Goal: Task Accomplishment & Management: Complete application form

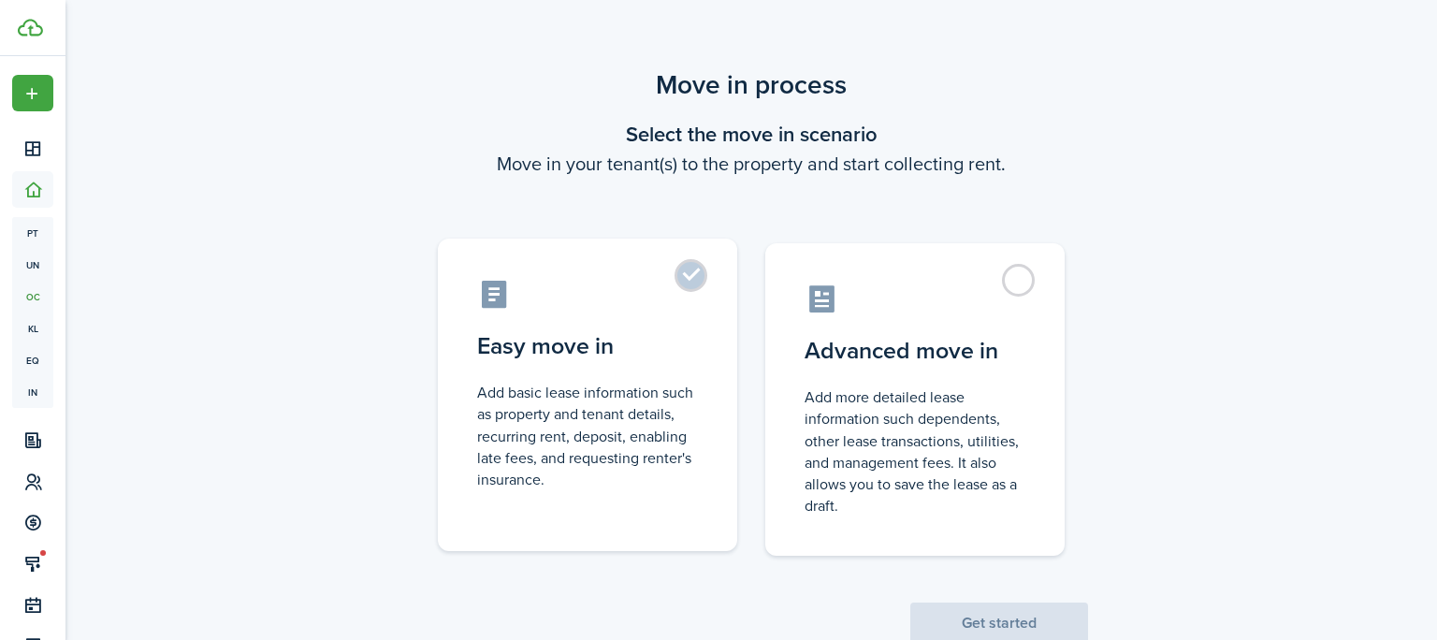
click at [638, 372] on label "Easy move in Add basic lease information such as property and tenant details, r…" at bounding box center [587, 395] width 299 height 313
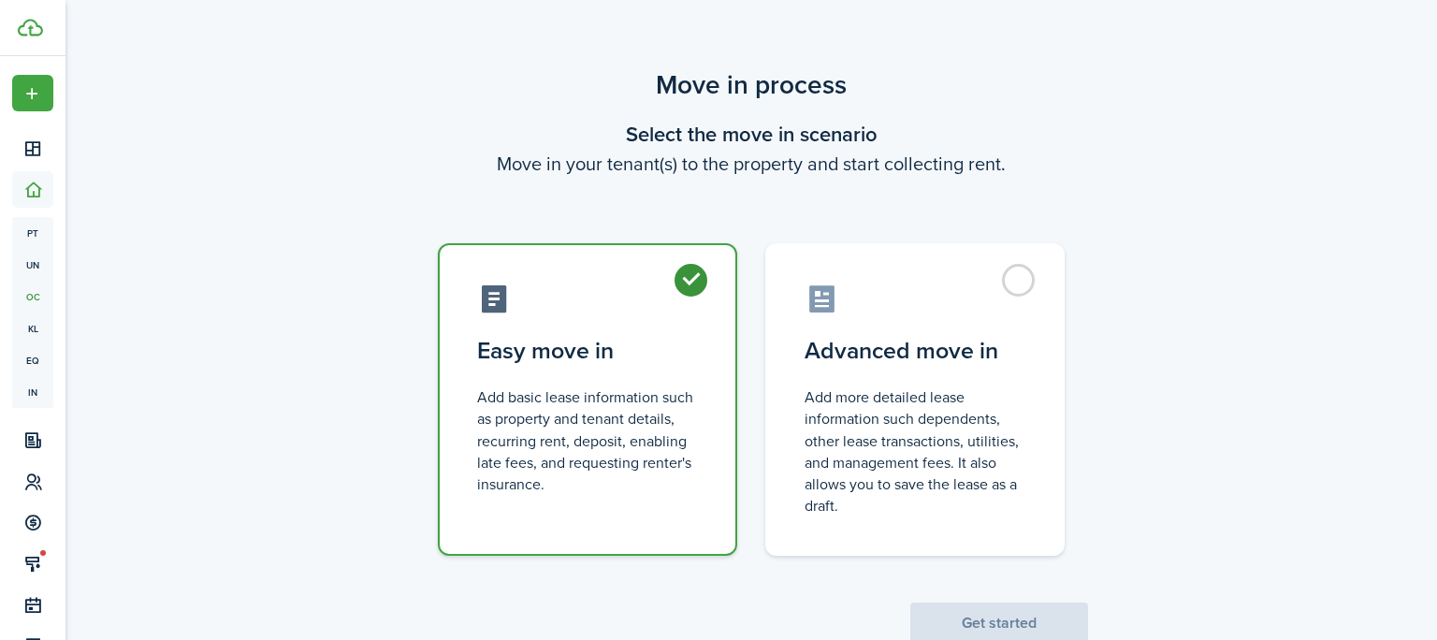
radio input "true"
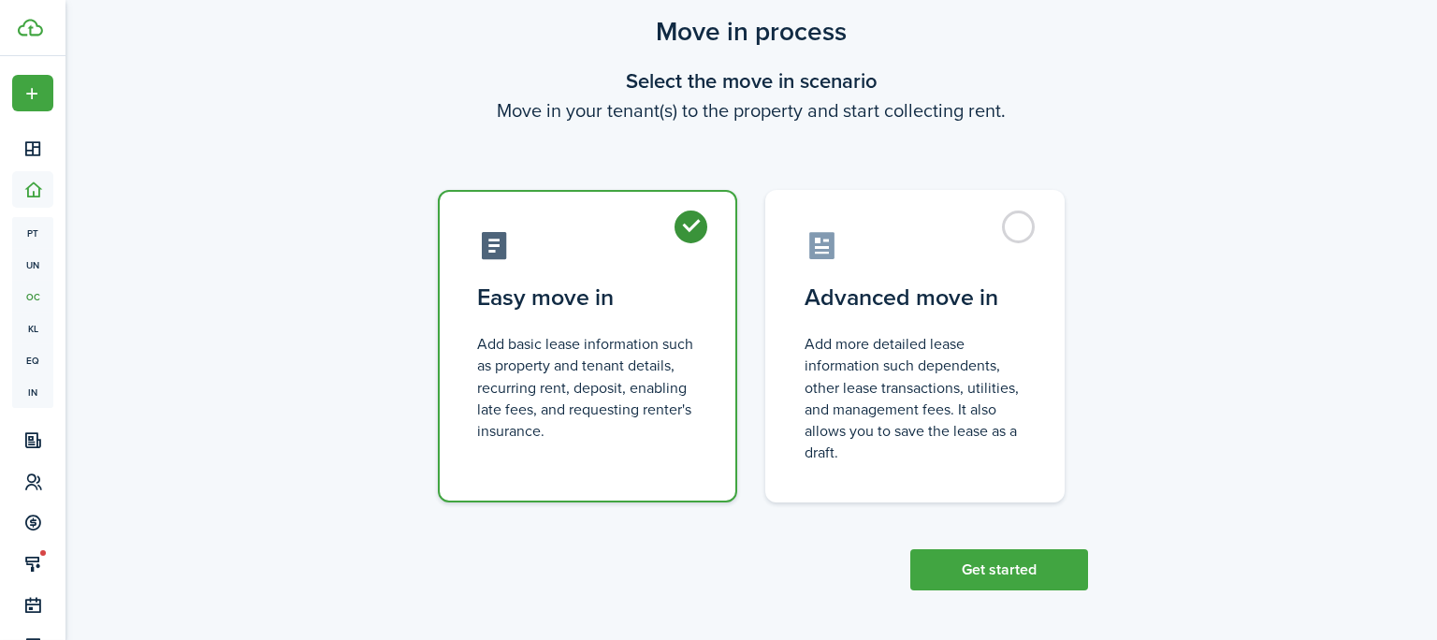
scroll to position [54, 0]
click at [954, 567] on button "Get started" at bounding box center [1000, 568] width 178 height 41
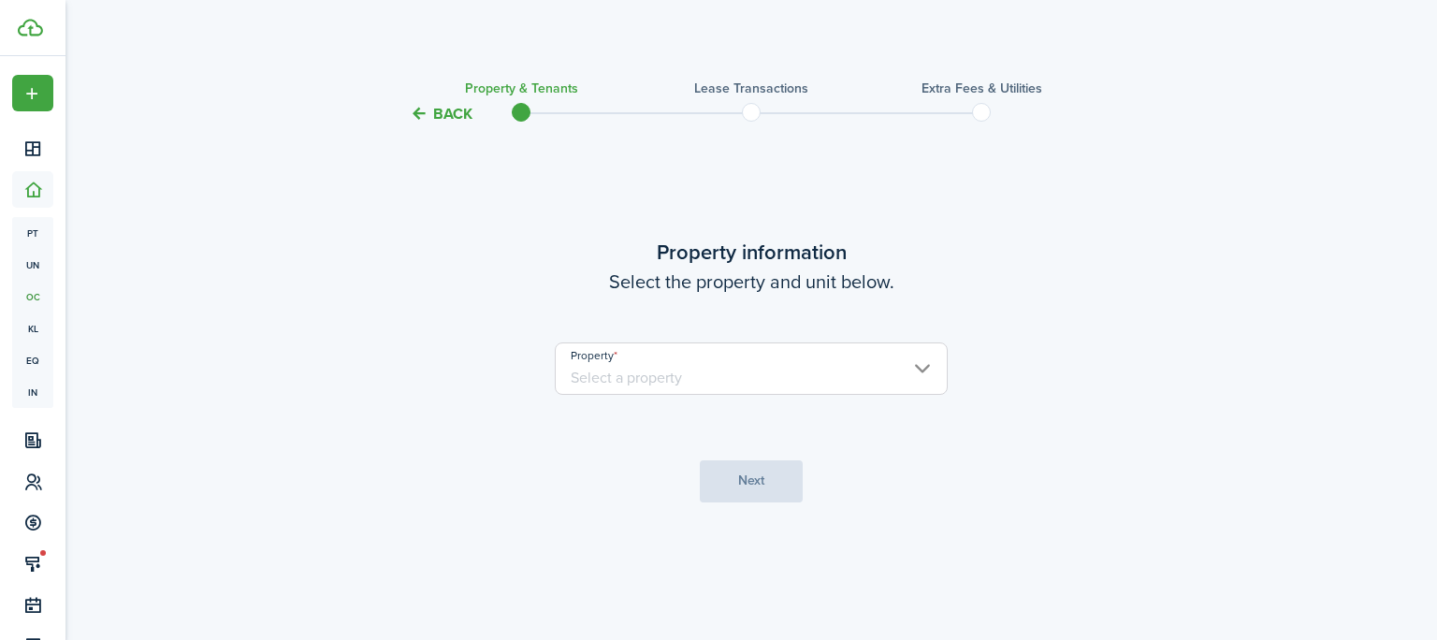
click at [919, 371] on input "Property" at bounding box center [751, 369] width 393 height 52
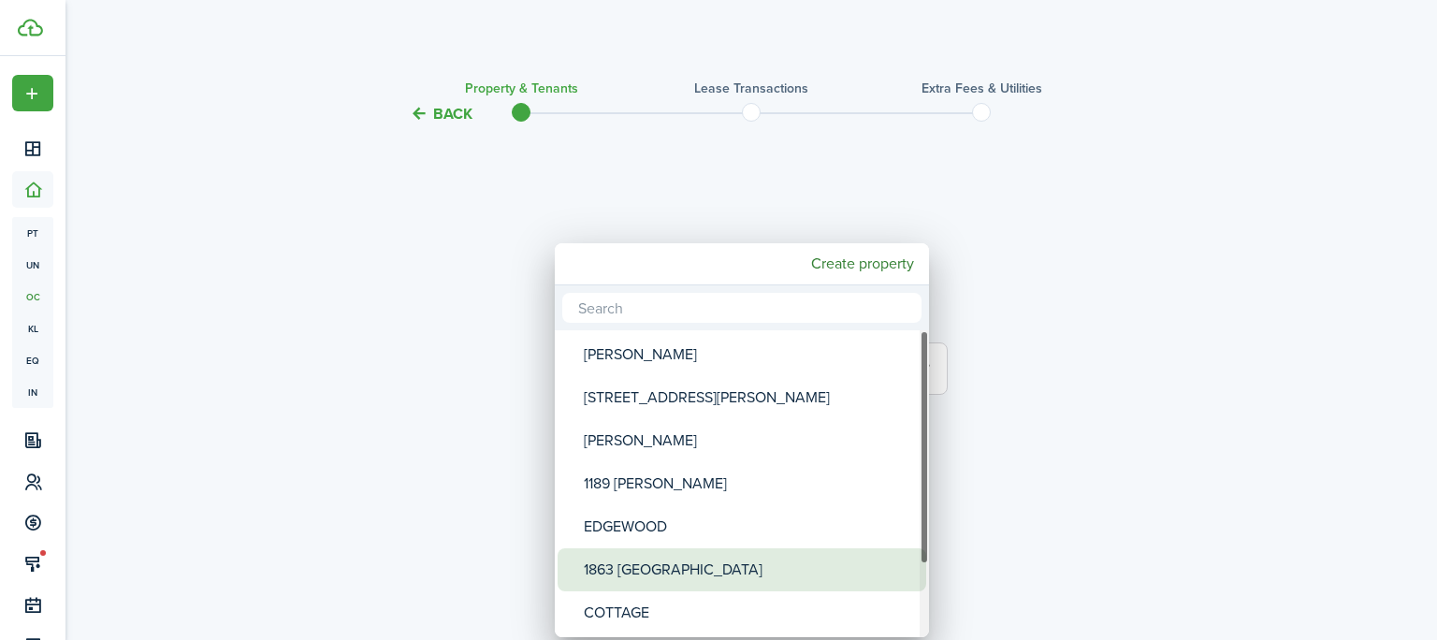
click at [846, 569] on div "1863 [GEOGRAPHIC_DATA]" at bounding box center [749, 569] width 331 height 43
type input "1863 [GEOGRAPHIC_DATA]"
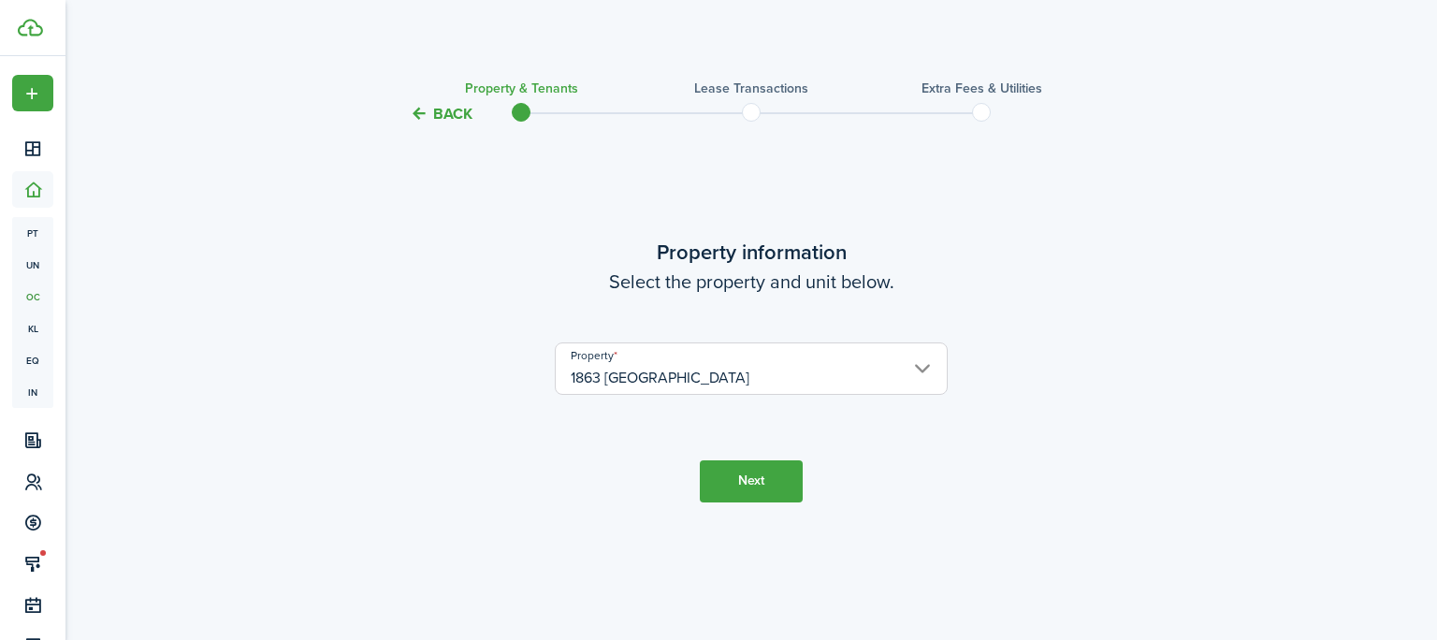
click at [774, 479] on button "Next" at bounding box center [751, 481] width 103 height 42
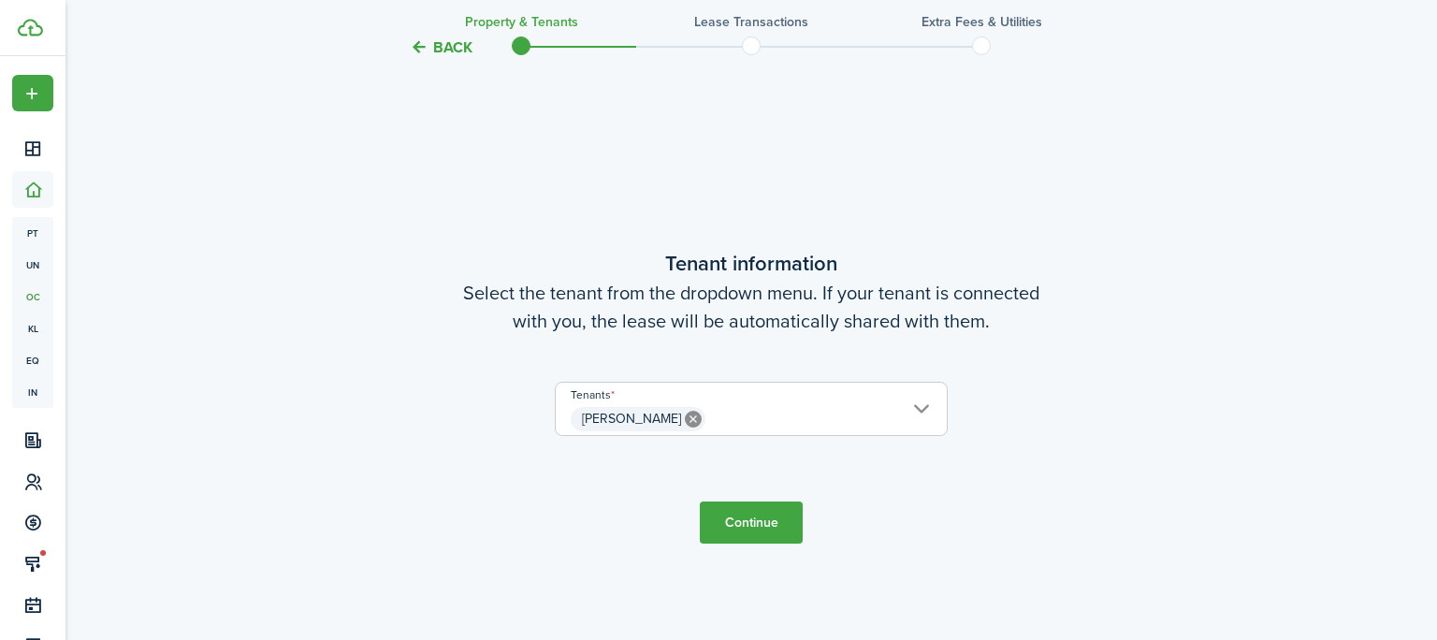
scroll to position [515, 0]
click at [747, 526] on button "Continue" at bounding box center [751, 521] width 103 height 42
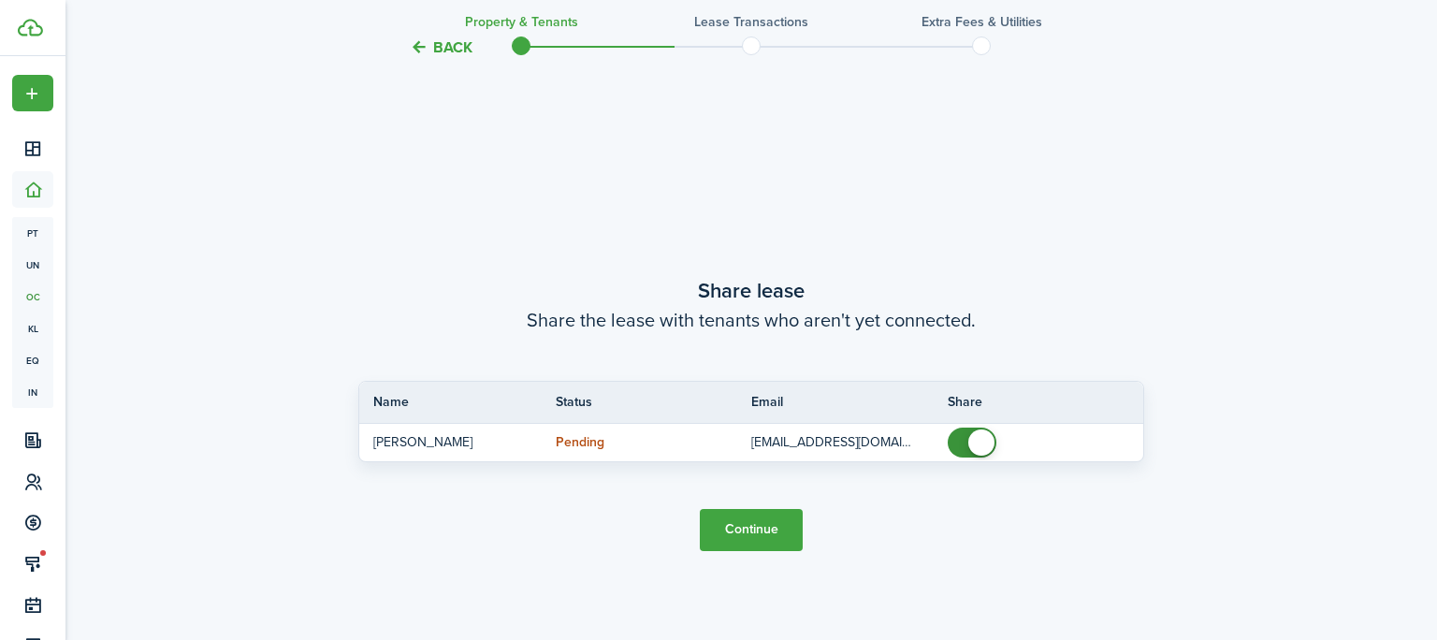
scroll to position [1155, 0]
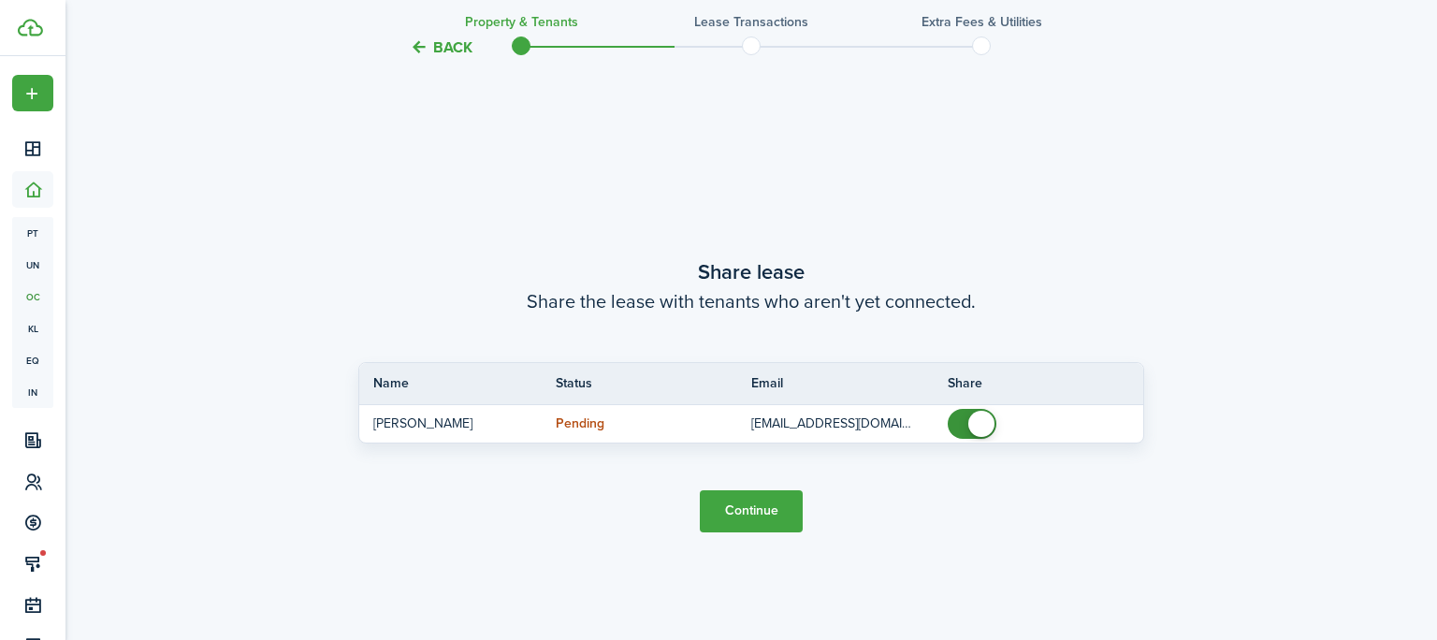
click at [736, 500] on button "Continue" at bounding box center [751, 511] width 103 height 42
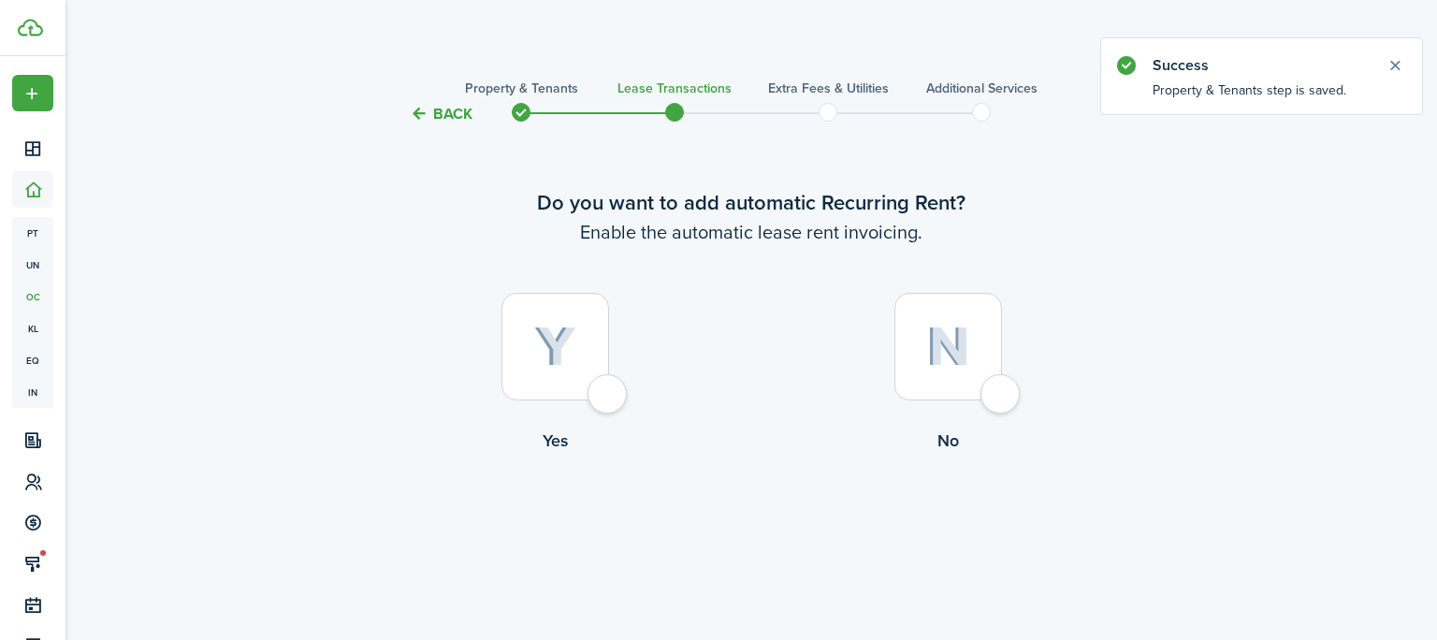
click at [563, 367] on img at bounding box center [555, 347] width 42 height 41
radio input "true"
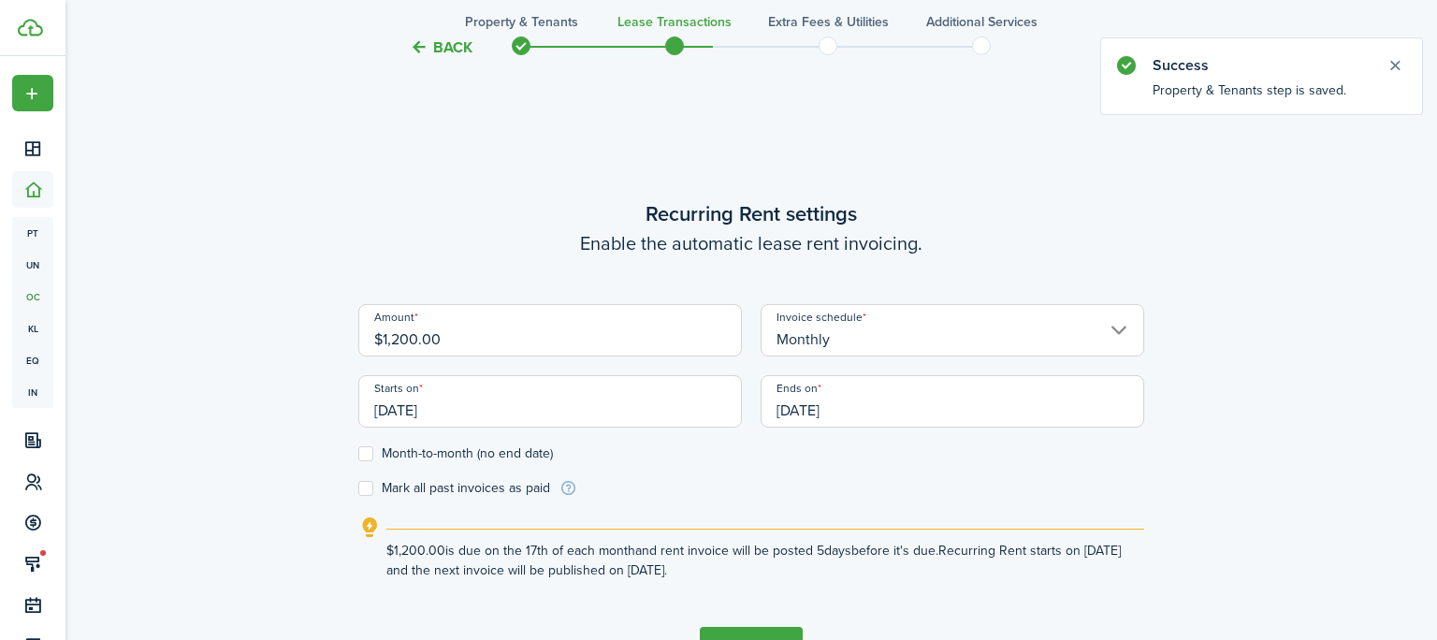
scroll to position [515, 0]
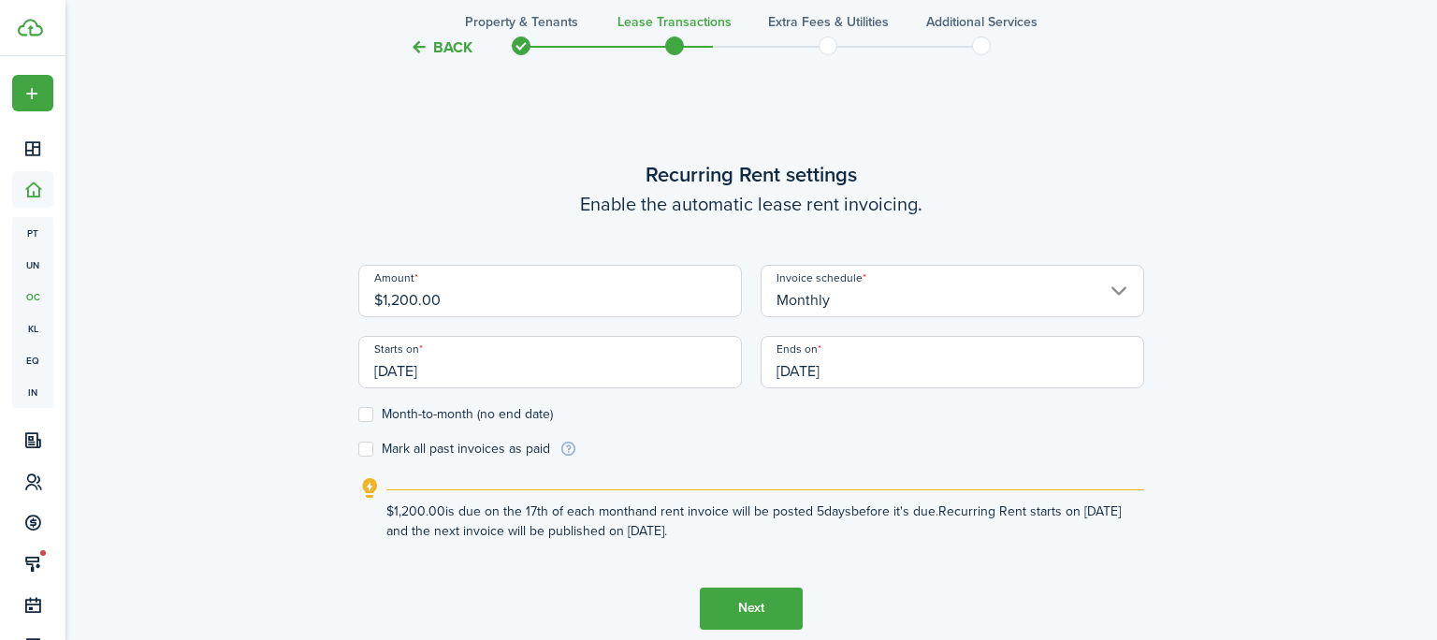
click at [410, 302] on input "$1,200.00" at bounding box center [550, 291] width 384 height 52
click at [380, 366] on input "[DATE]" at bounding box center [550, 362] width 384 height 52
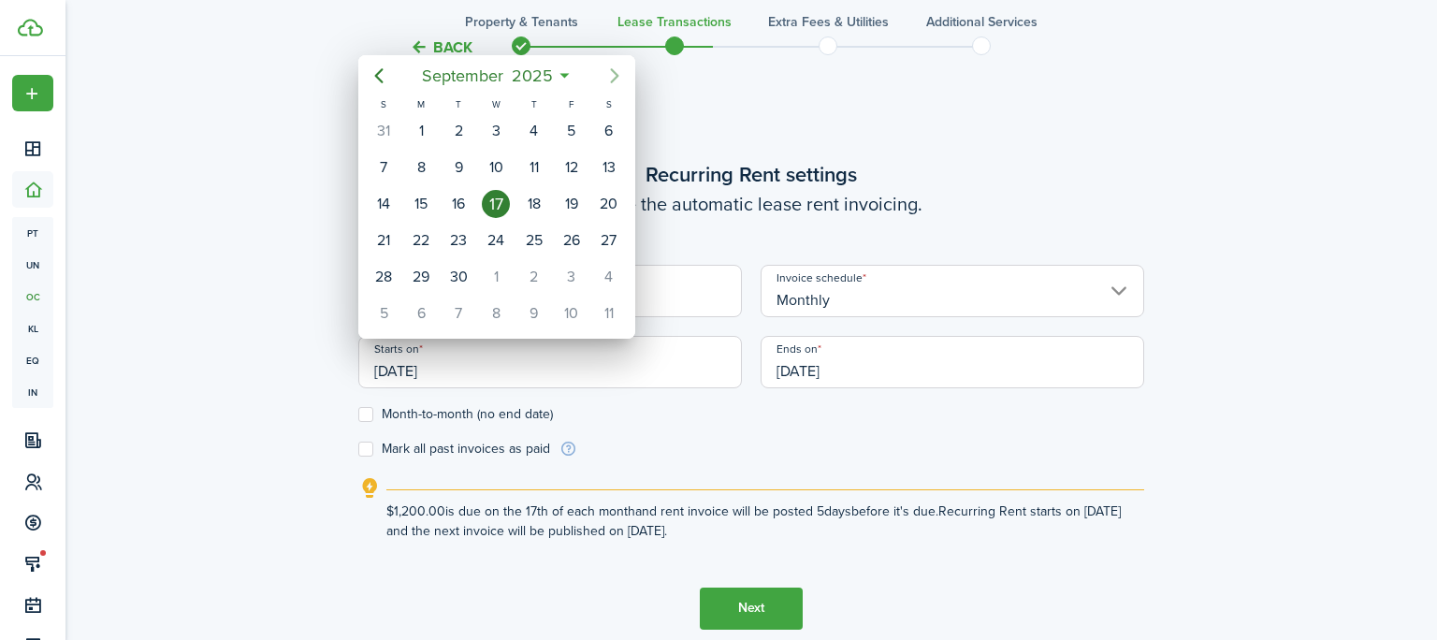
click at [616, 83] on icon "Next page" at bounding box center [615, 76] width 22 height 22
click at [500, 125] on div "1" at bounding box center [496, 131] width 28 height 28
type input "[DATE]"
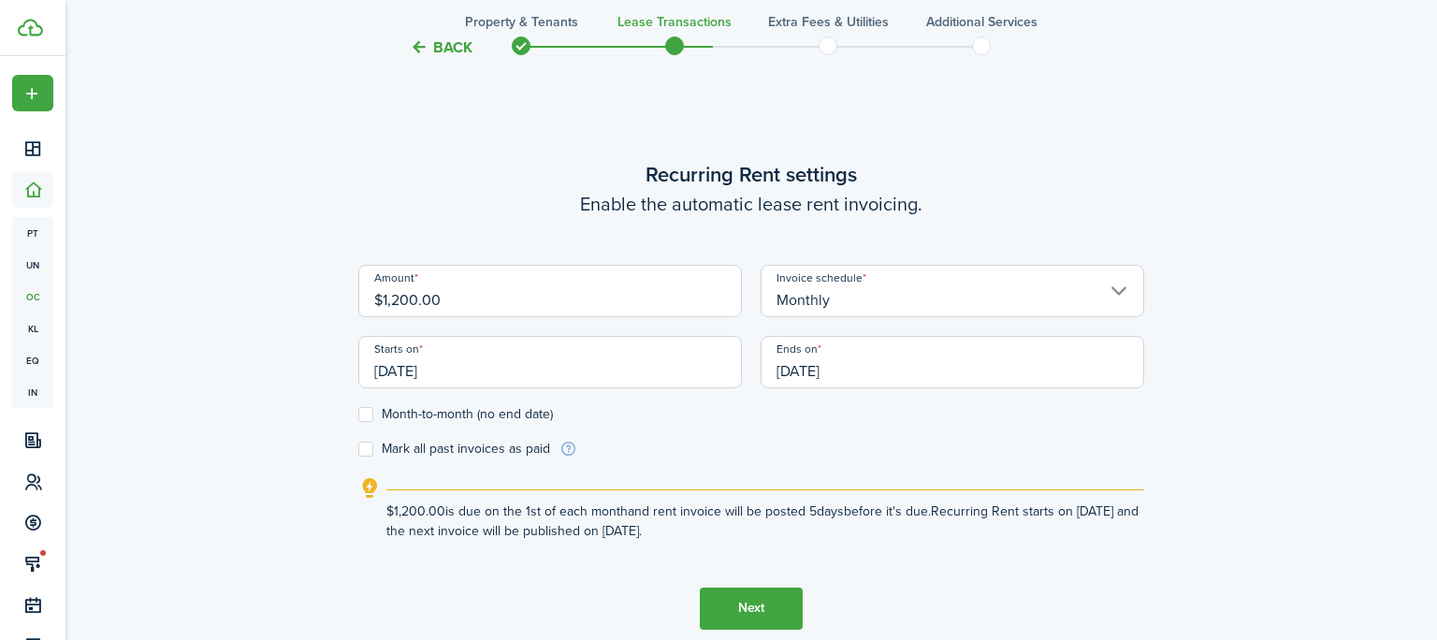
click at [367, 419] on label "Month-to-month (no end date)" at bounding box center [455, 414] width 195 height 15
click at [358, 415] on input "Month-to-month (no end date)" at bounding box center [357, 414] width 1 height 1
checkbox input "true"
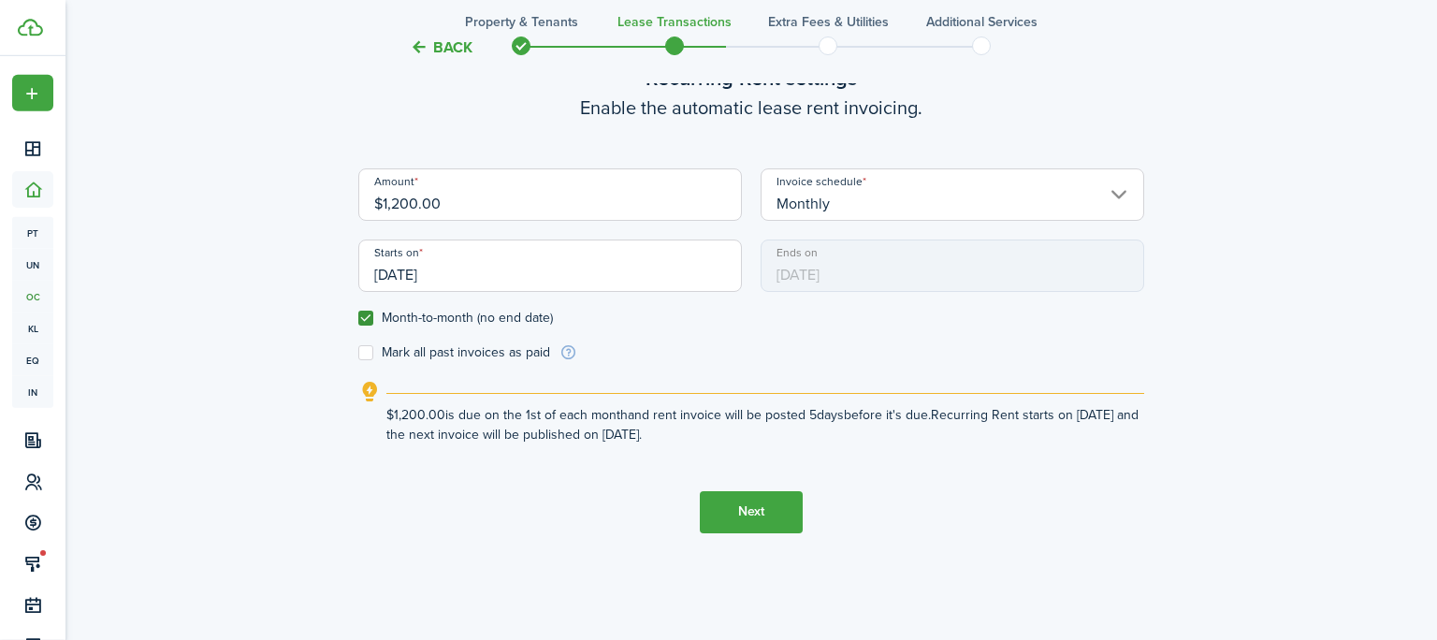
scroll to position [640, 0]
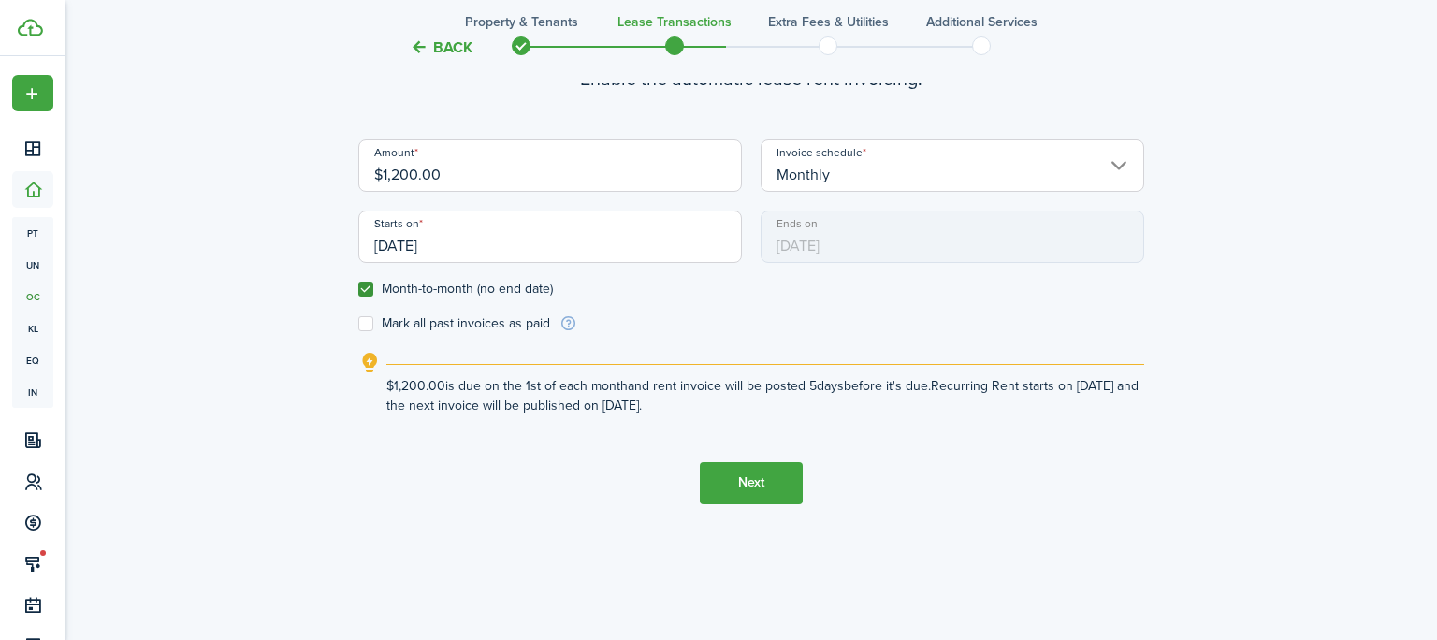
click at [769, 488] on button "Next" at bounding box center [751, 483] width 103 height 42
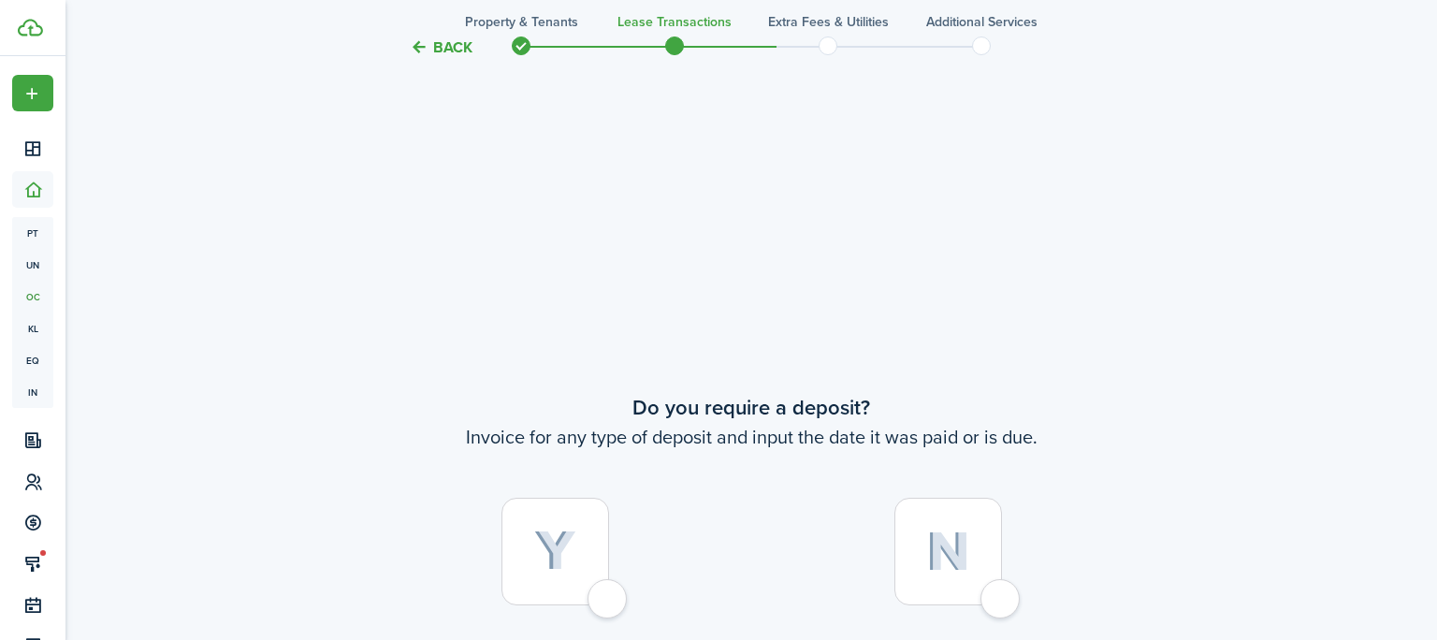
scroll to position [1155, 0]
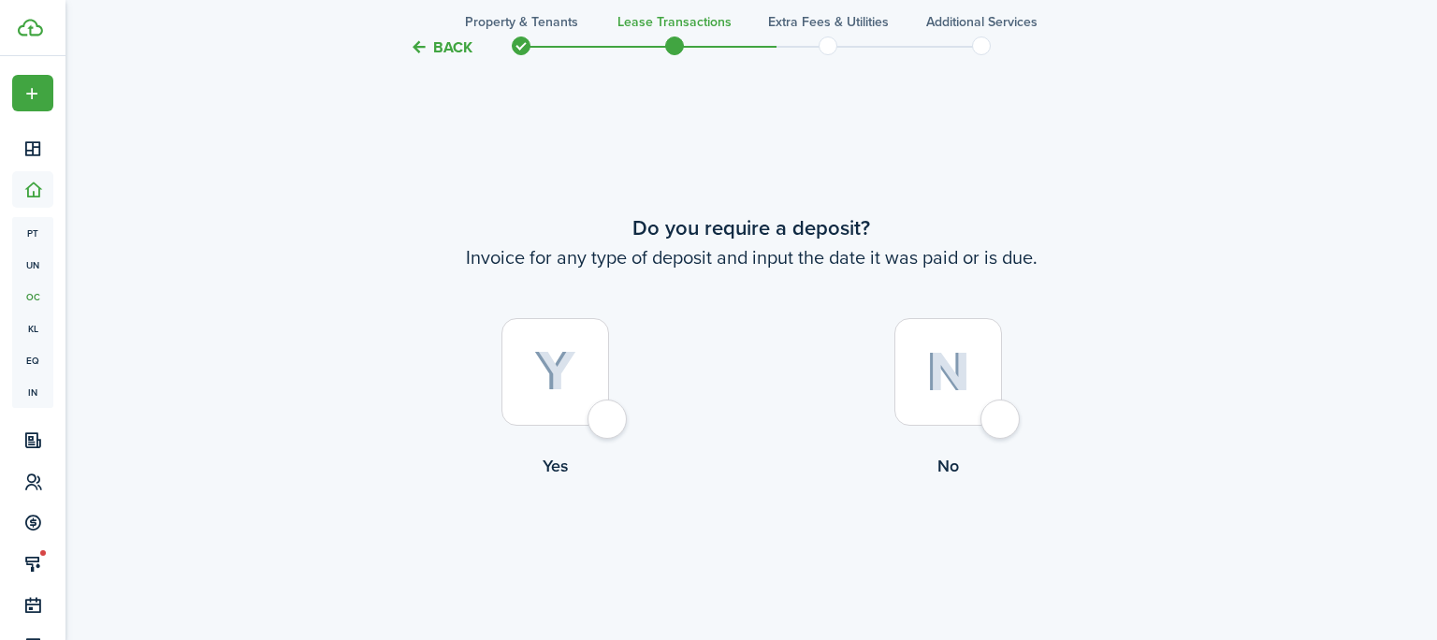
click at [1002, 426] on div at bounding box center [949, 372] width 108 height 108
radio input "true"
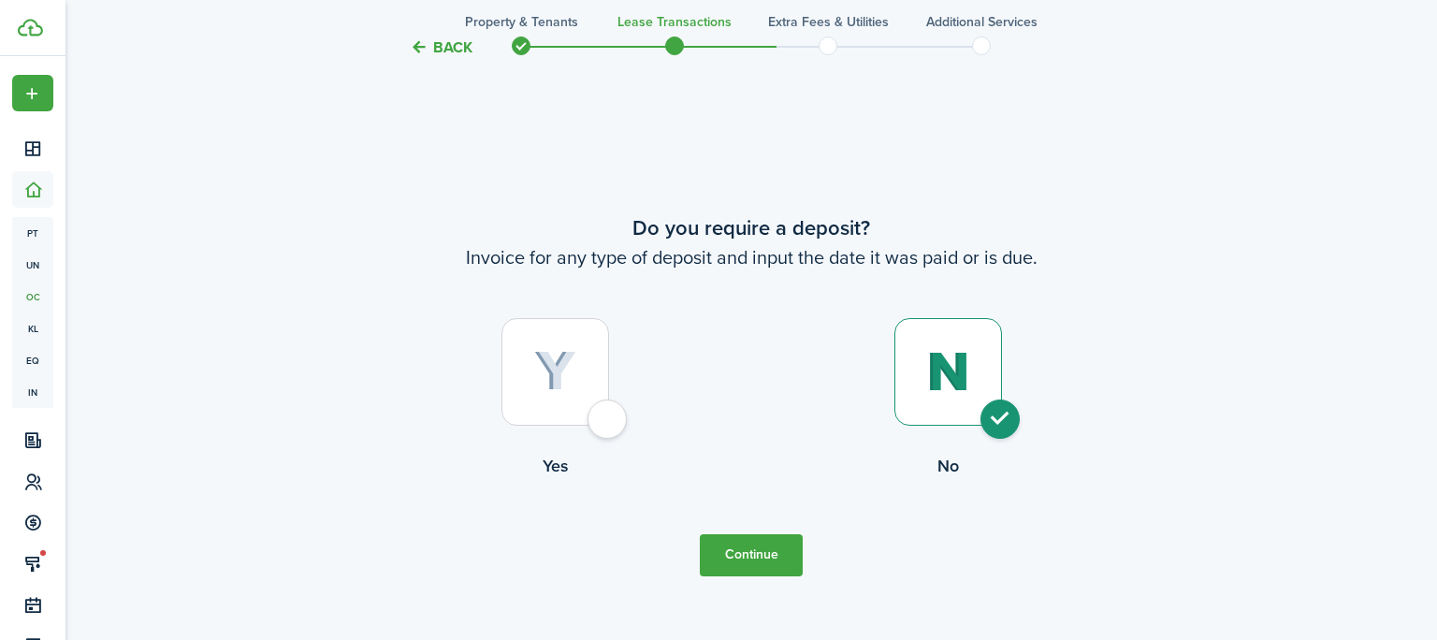
click at [750, 569] on button "Continue" at bounding box center [751, 555] width 103 height 42
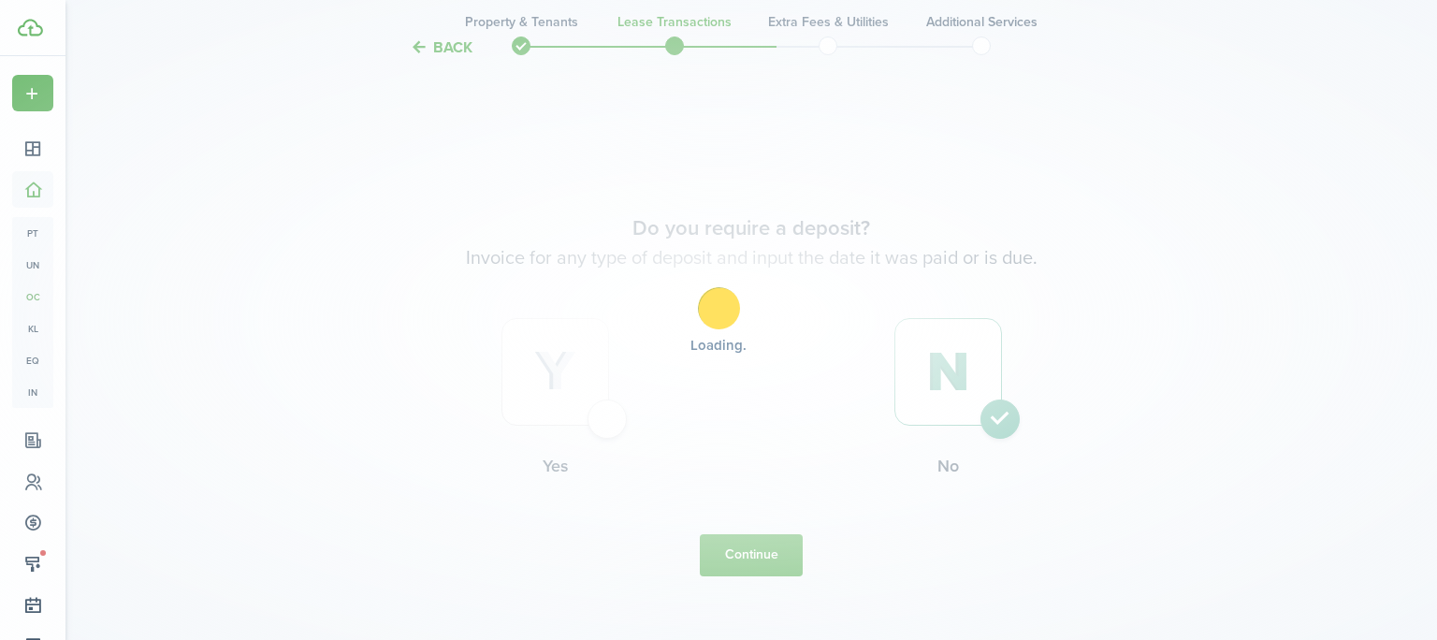
scroll to position [0, 0]
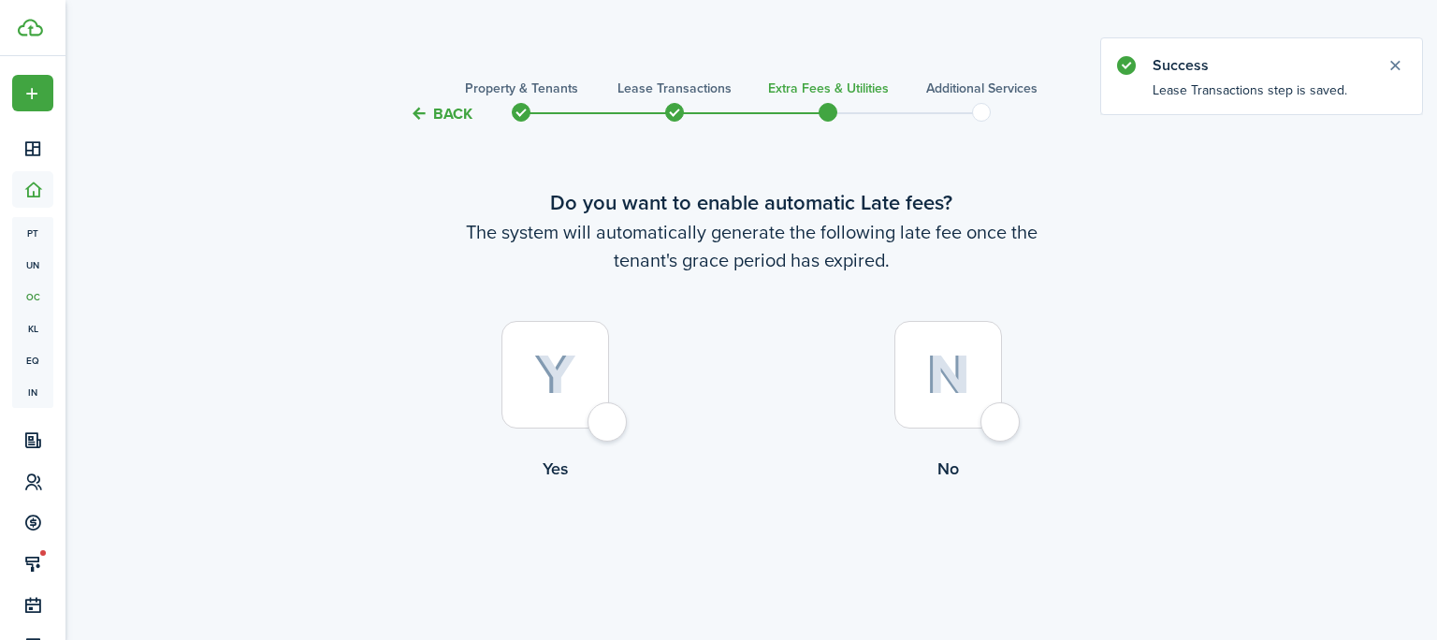
click at [605, 415] on div at bounding box center [556, 375] width 108 height 108
radio input "true"
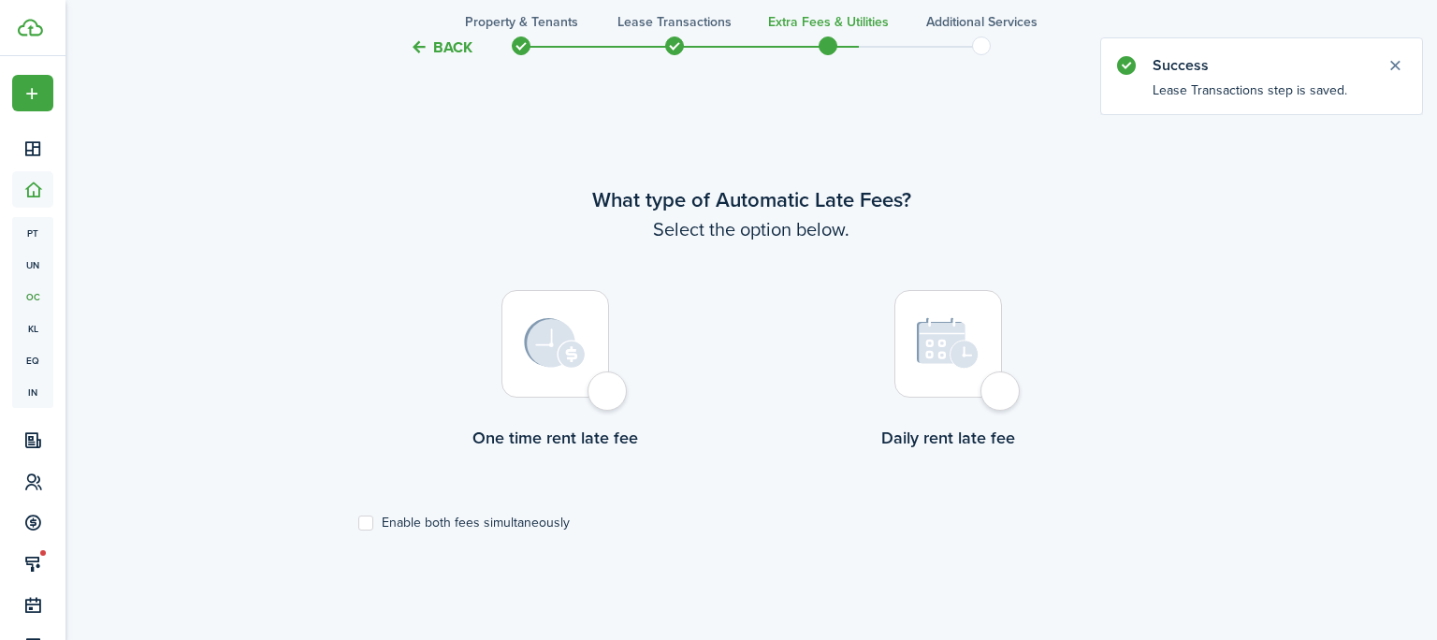
scroll to position [543, 0]
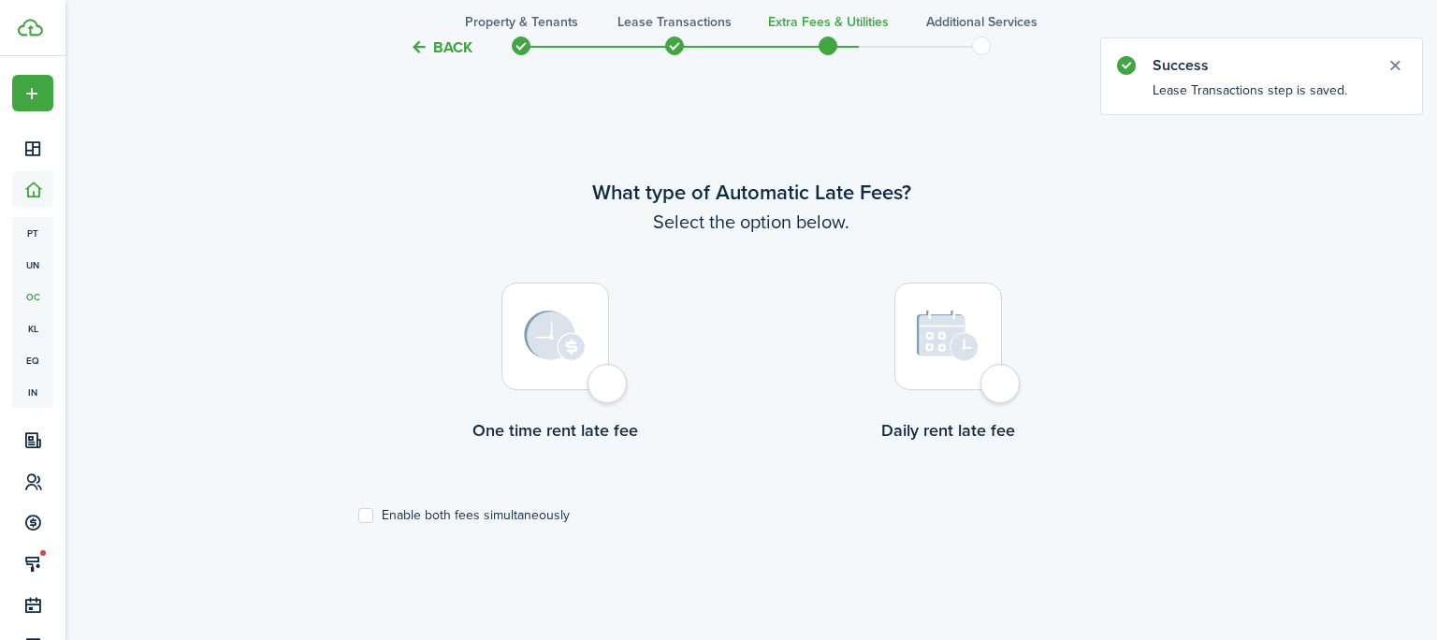
click at [606, 390] on div at bounding box center [556, 337] width 108 height 108
radio input "true"
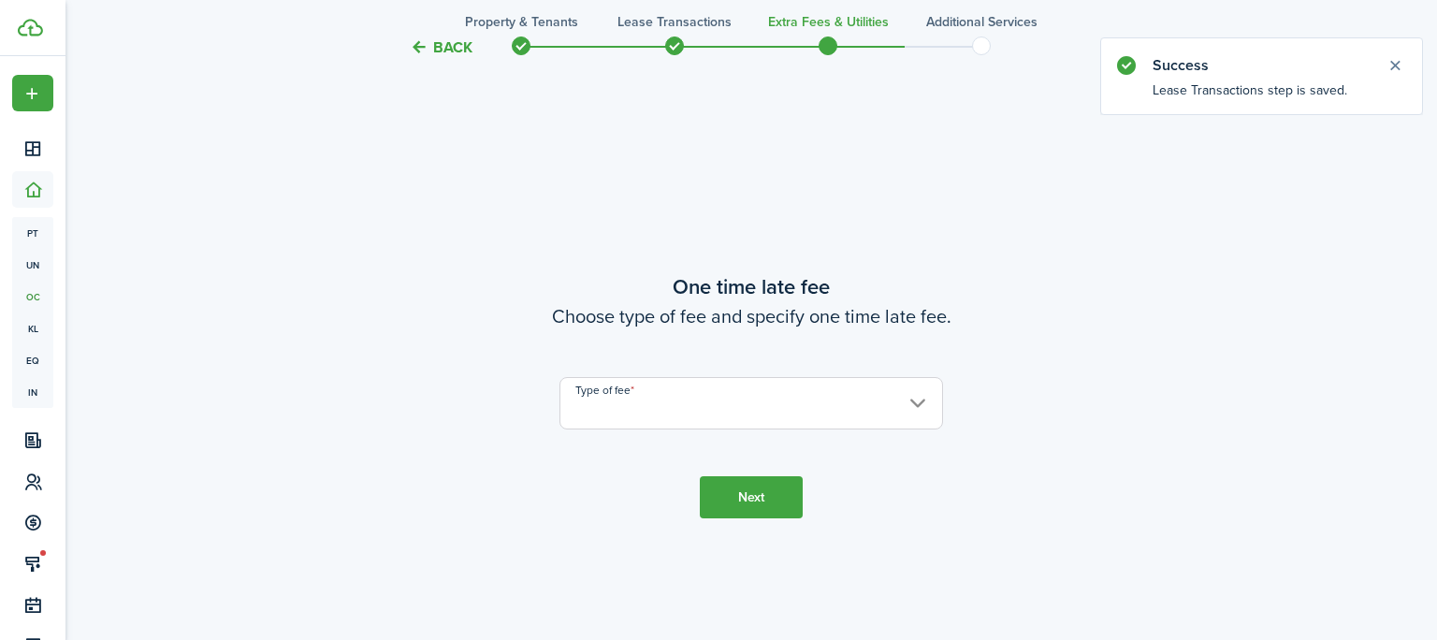
scroll to position [1183, 0]
click at [632, 402] on input "Type of fee" at bounding box center [752, 402] width 384 height 52
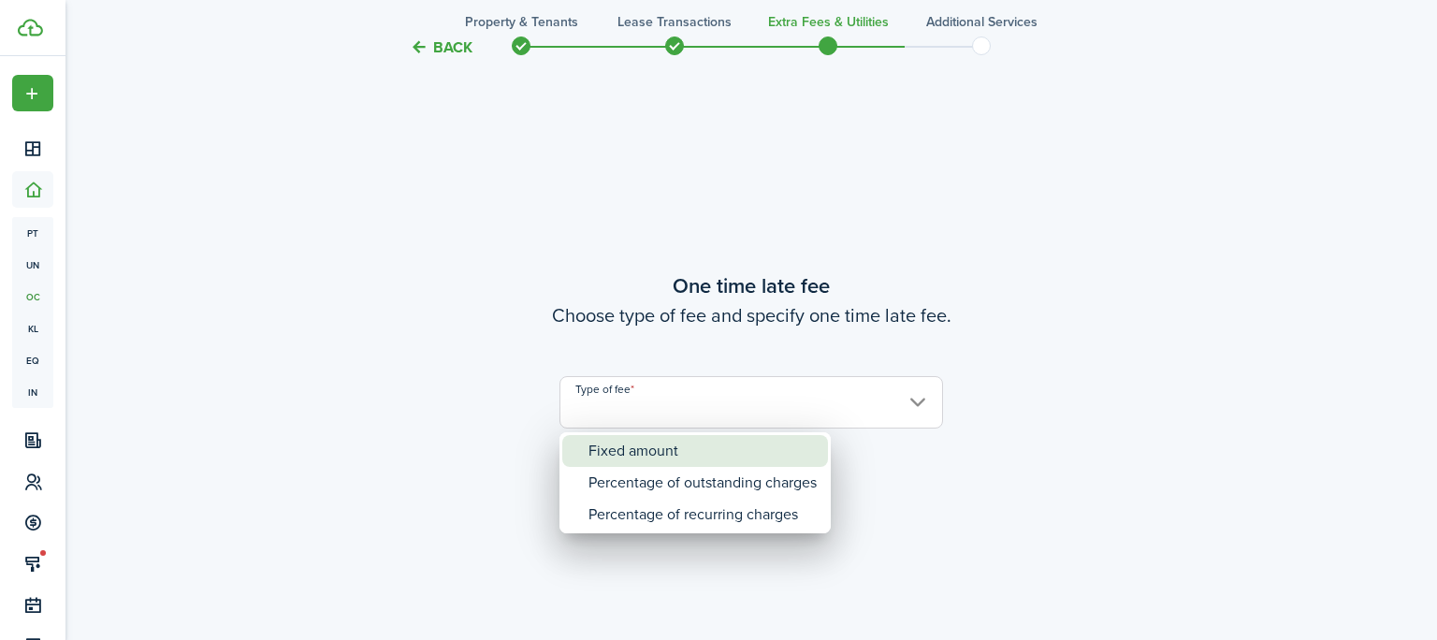
click at [619, 442] on div "Fixed amount" at bounding box center [703, 451] width 228 height 32
type input "Fixed amount"
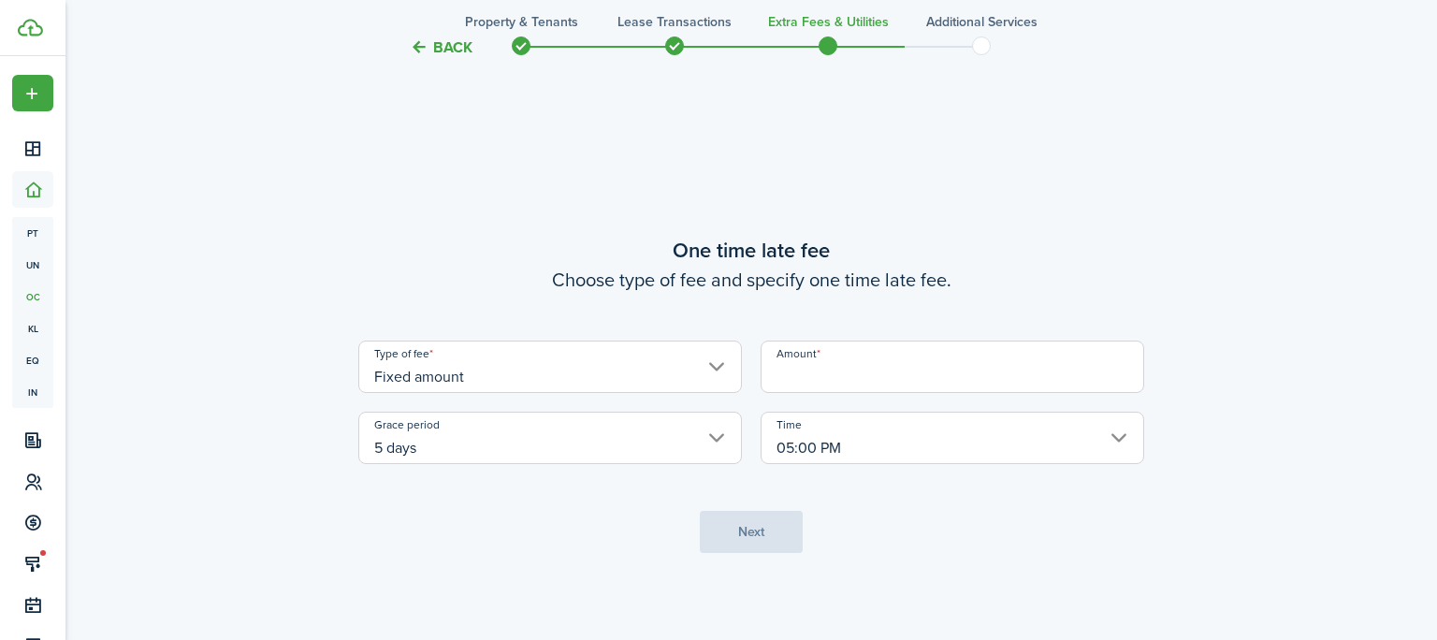
click at [838, 381] on input "Amount" at bounding box center [953, 367] width 384 height 52
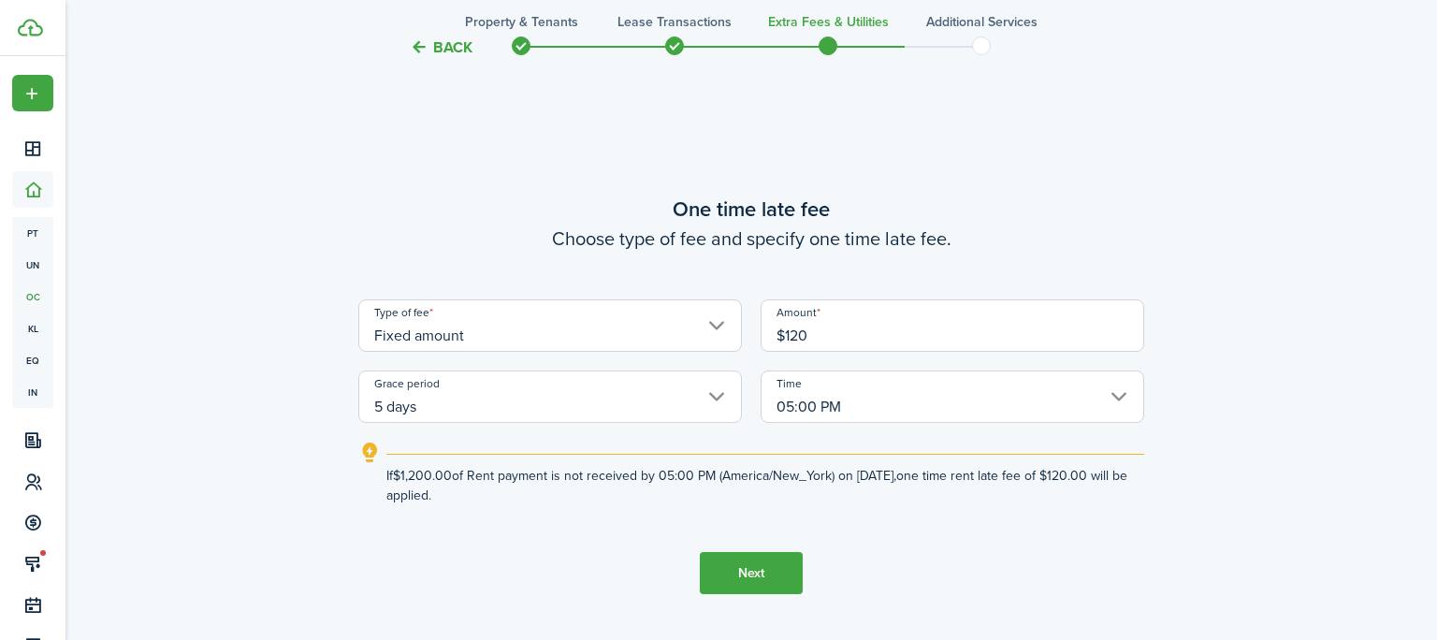
type input "$120.00"
click at [753, 574] on button "Next" at bounding box center [751, 573] width 103 height 42
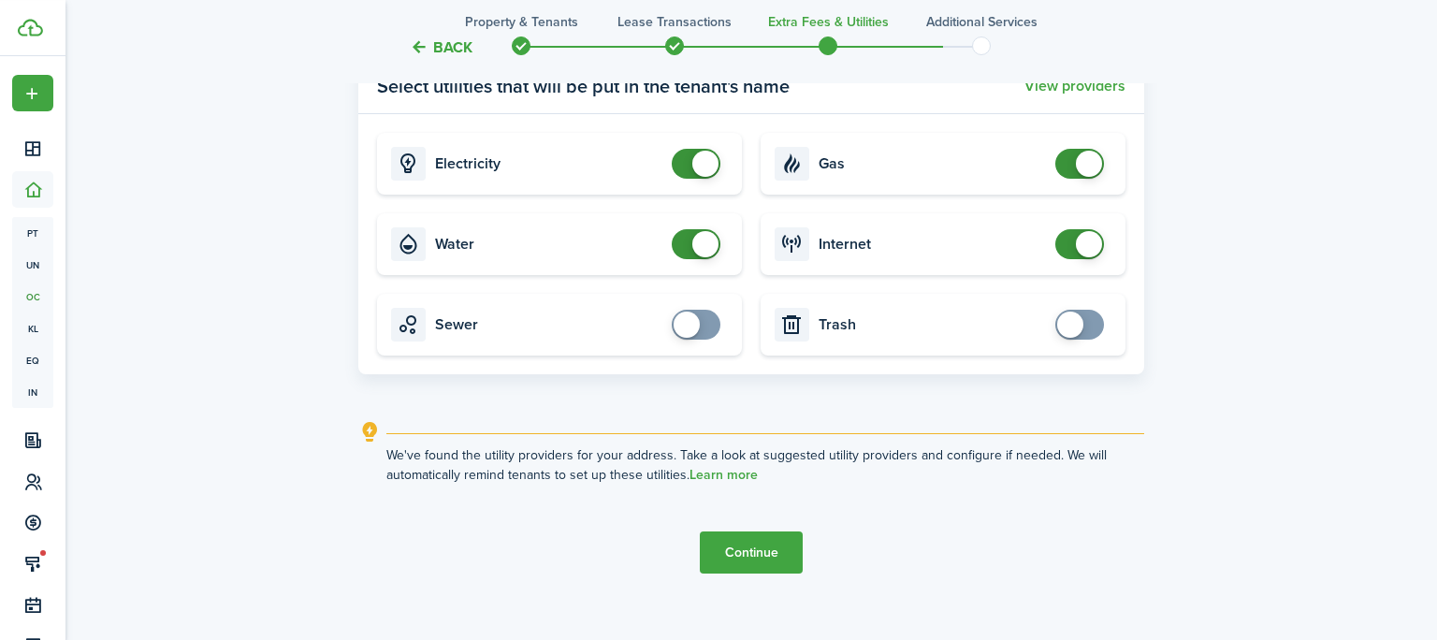
scroll to position [2060, 0]
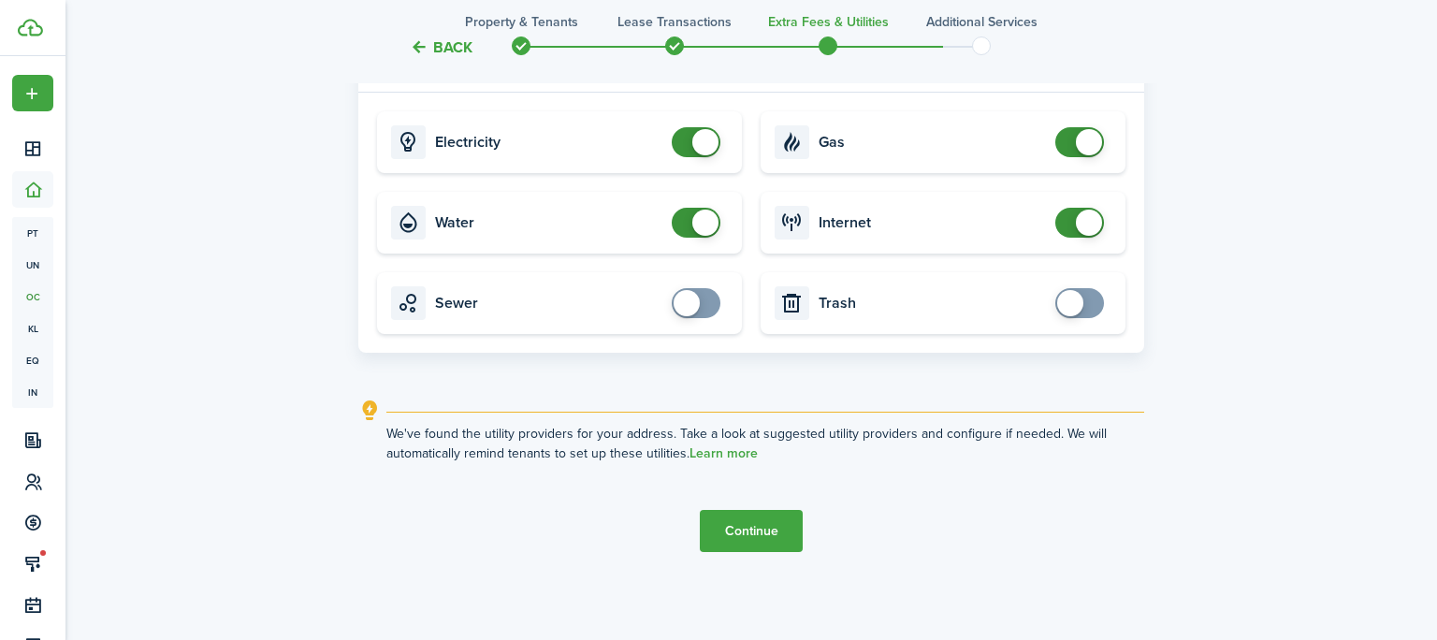
click at [764, 538] on button "Continue" at bounding box center [751, 531] width 103 height 42
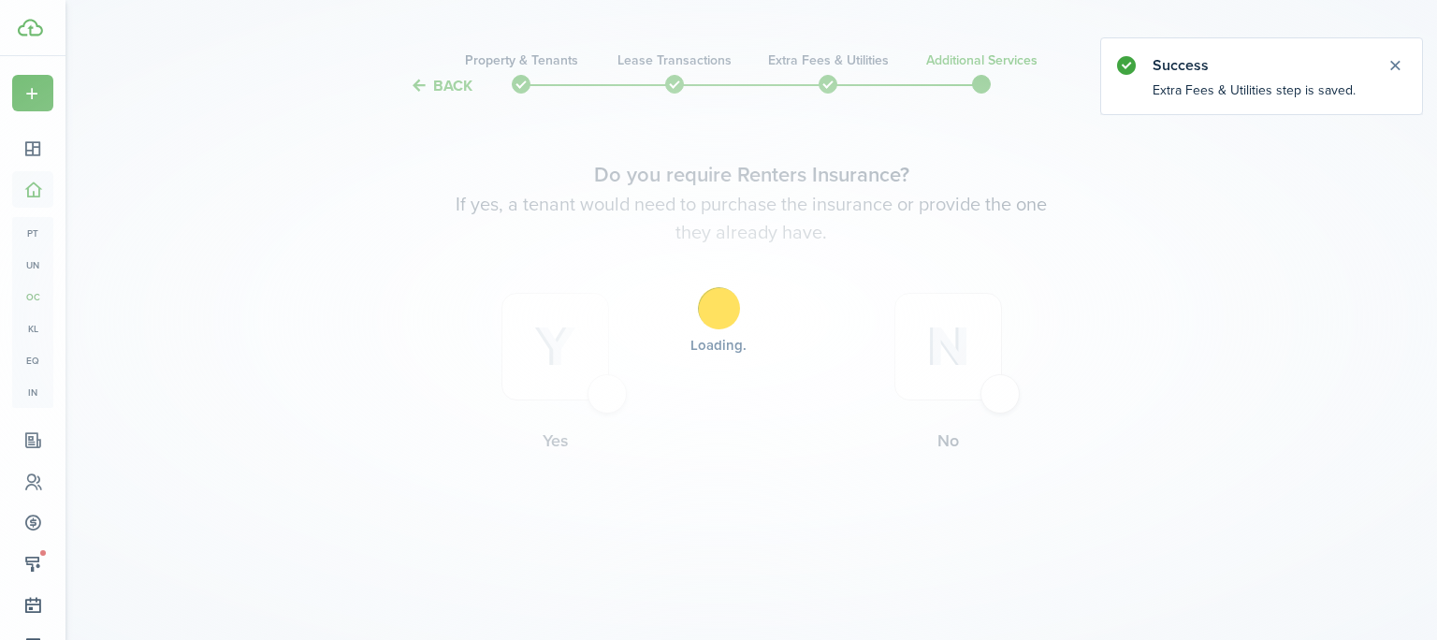
scroll to position [0, 0]
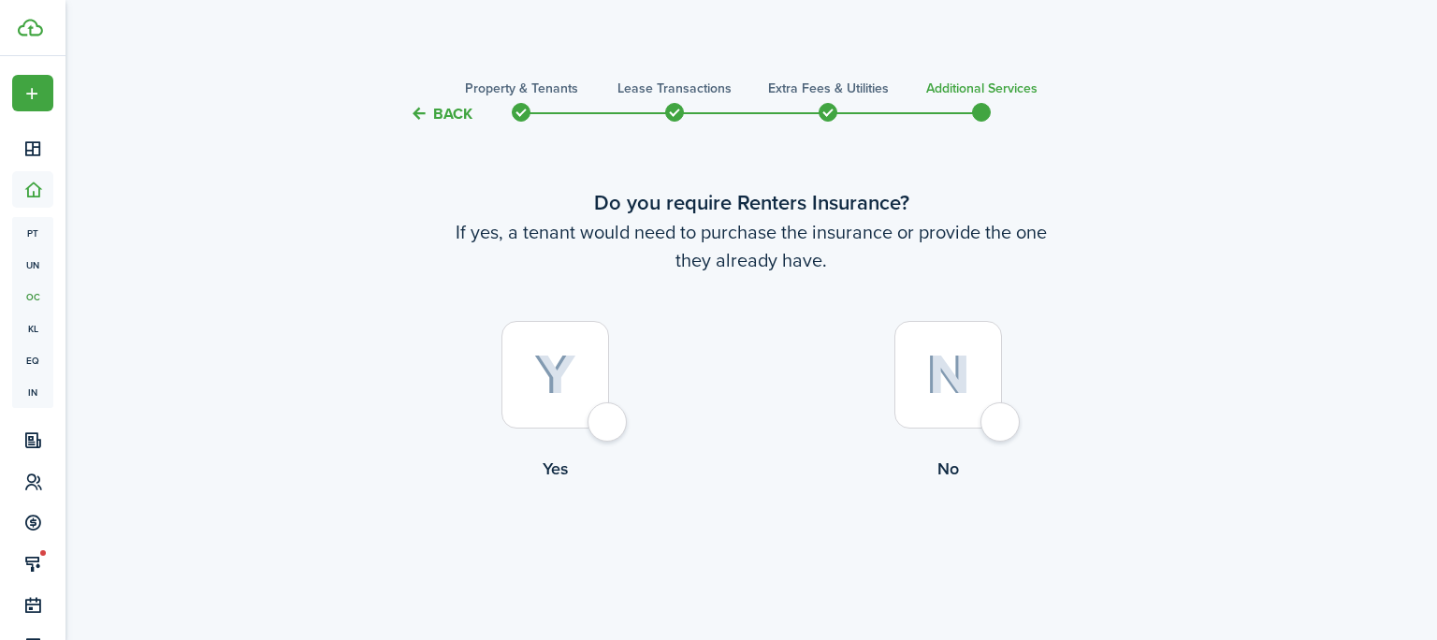
click at [609, 420] on div at bounding box center [556, 375] width 108 height 108
radio input "true"
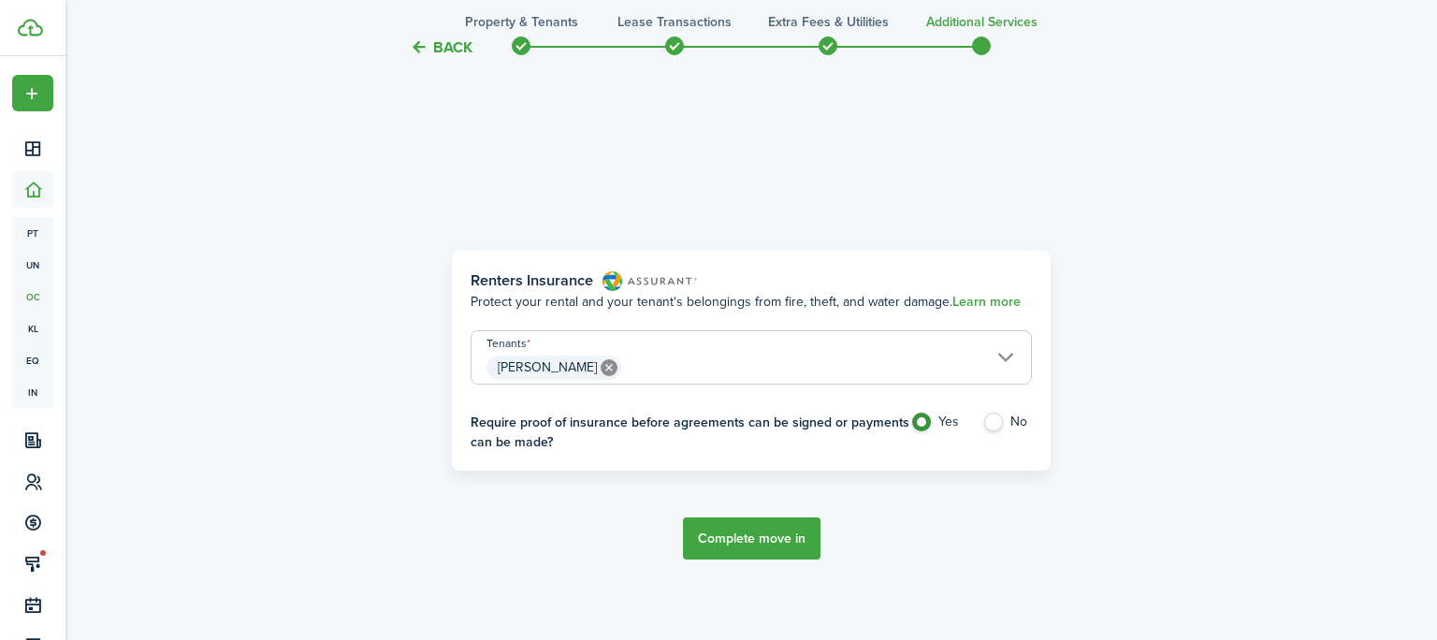
scroll to position [543, 0]
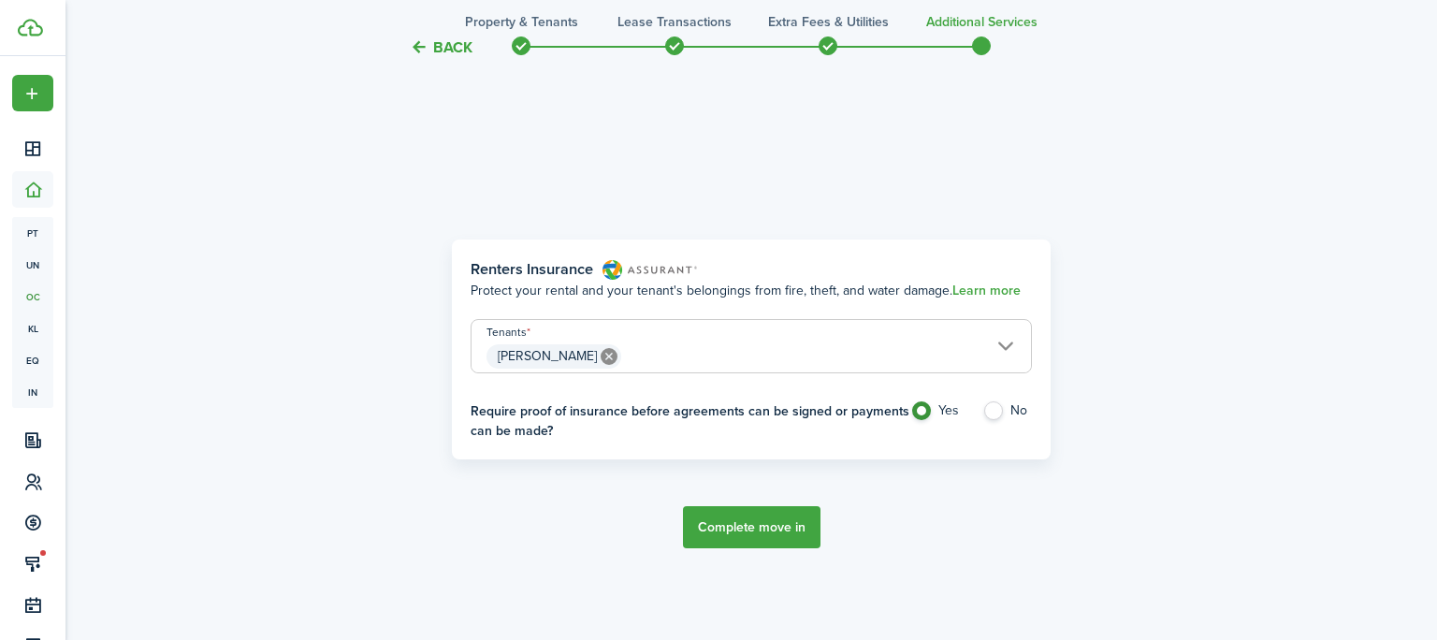
click at [771, 520] on button "Complete move in" at bounding box center [752, 527] width 138 height 42
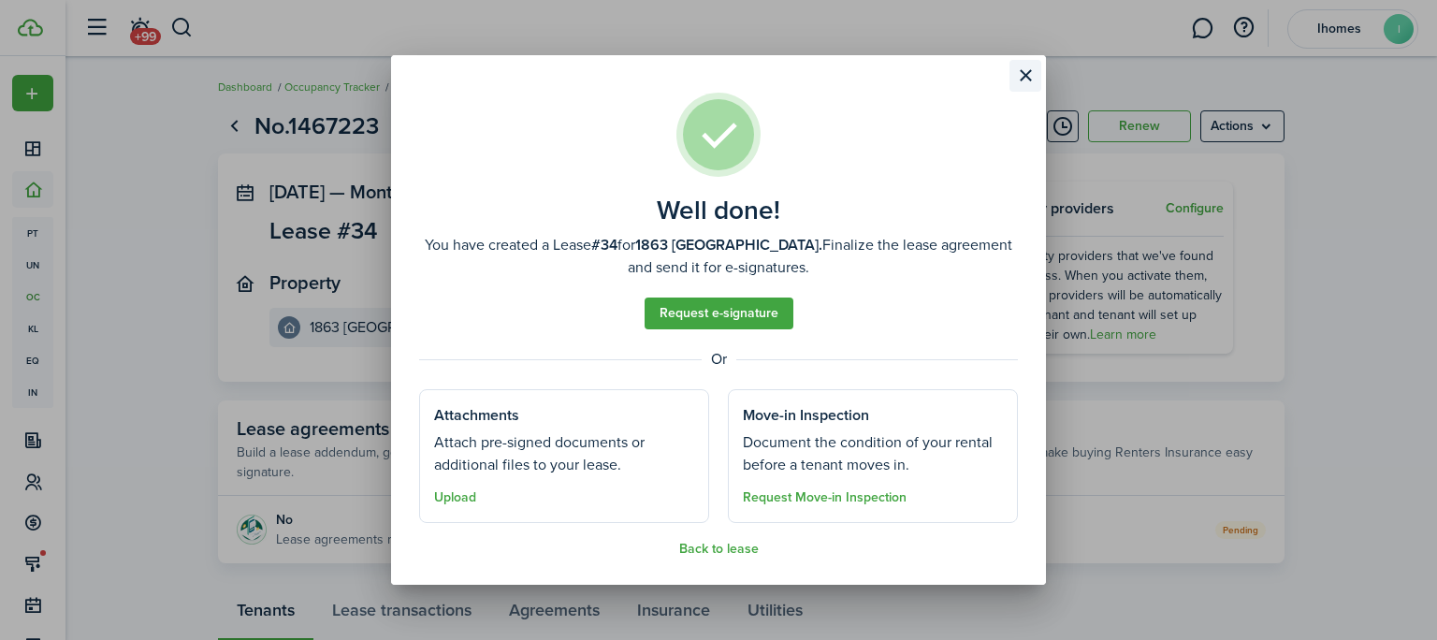
click at [1016, 78] on button "Close modal" at bounding box center [1026, 76] width 32 height 32
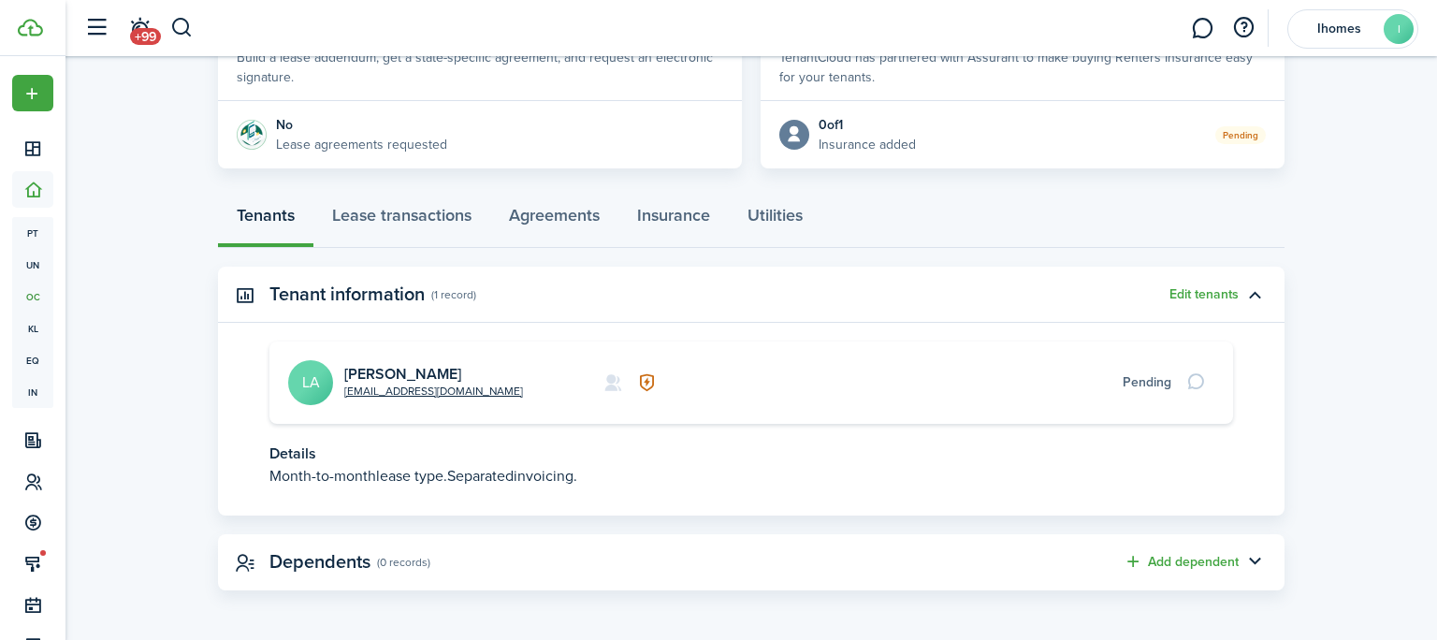
scroll to position [396, 0]
click at [1202, 39] on link at bounding box center [1203, 29] width 36 height 48
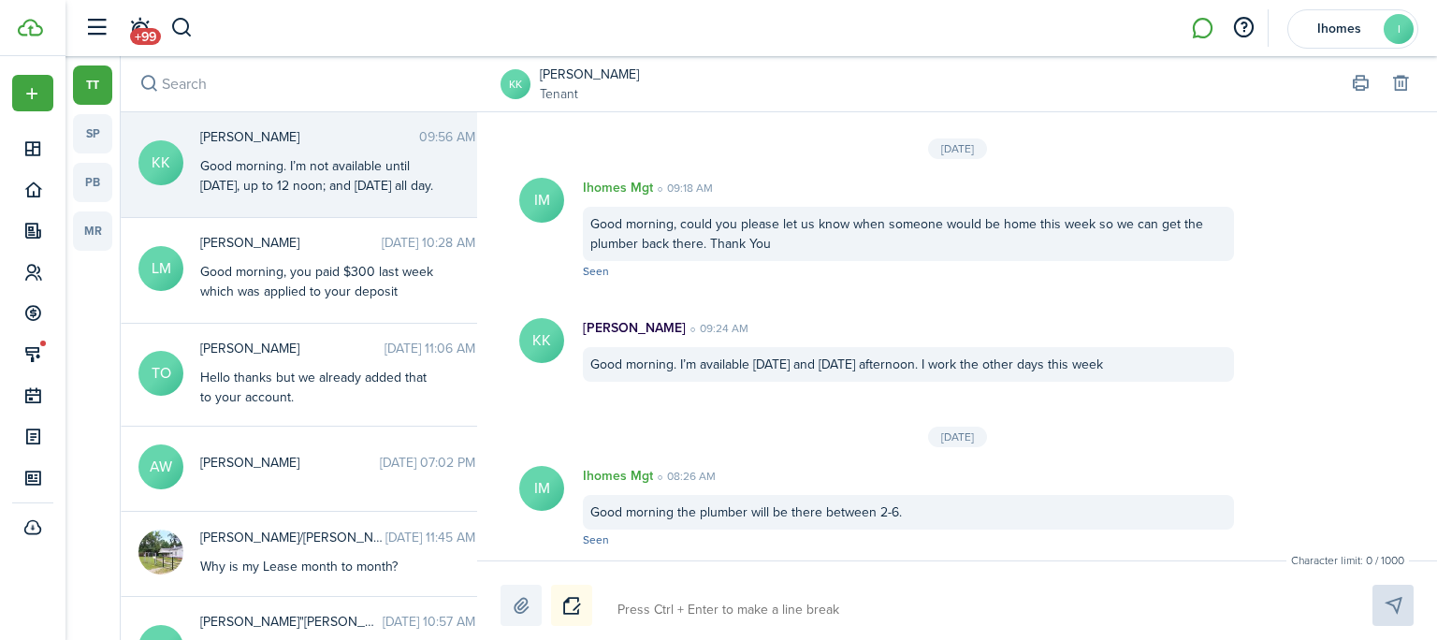
scroll to position [2745, 0]
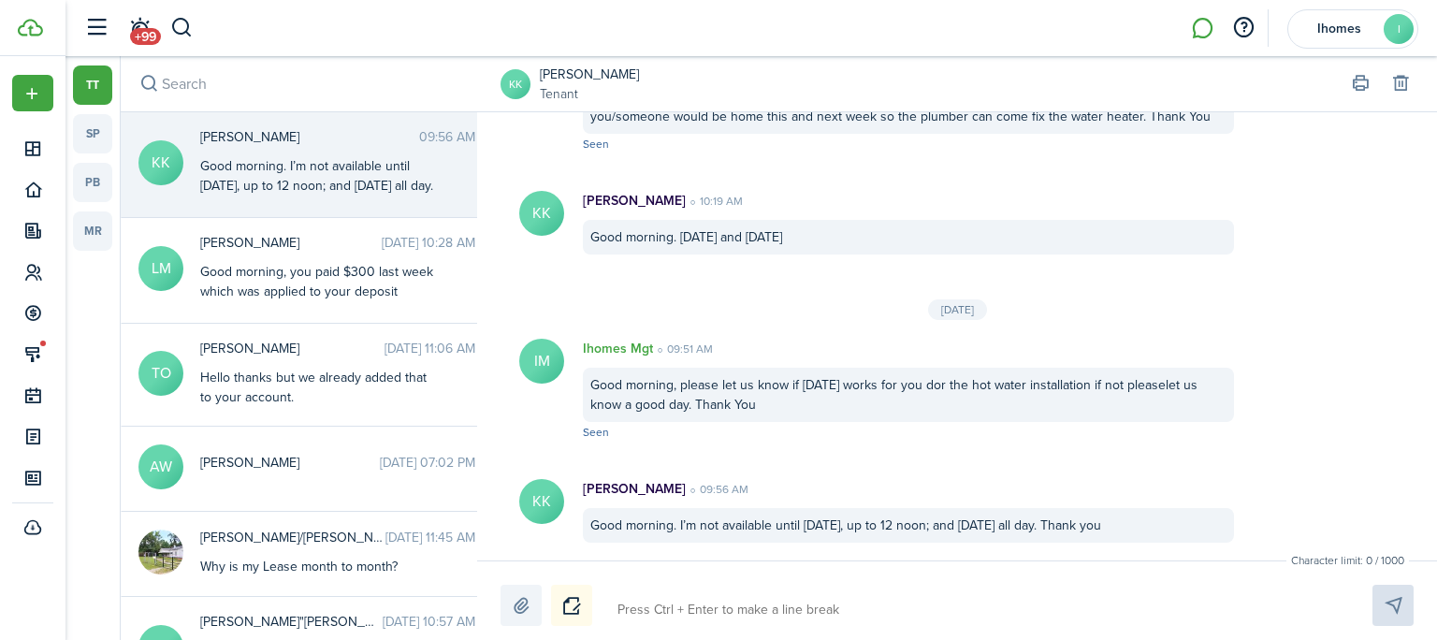
click at [836, 600] on textarea at bounding box center [973, 610] width 724 height 32
type textarea "H"
type textarea "He"
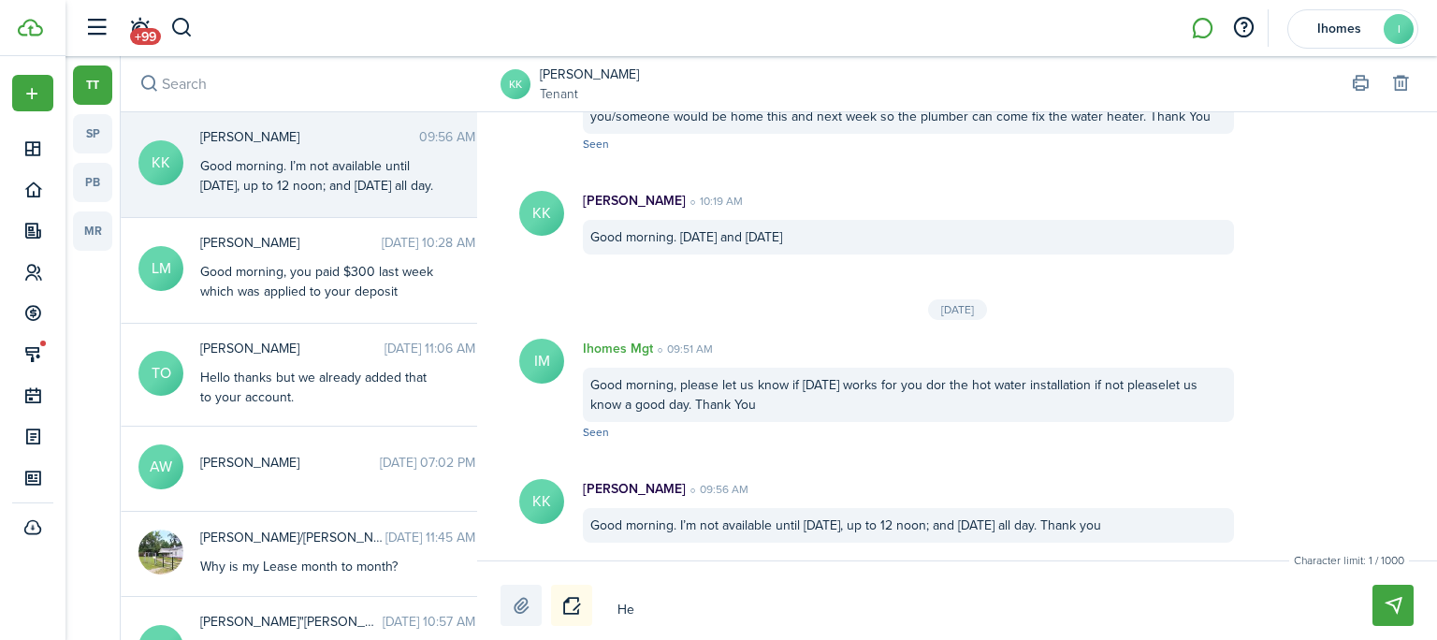
type textarea "He"
type textarea "He w"
type textarea "He wi"
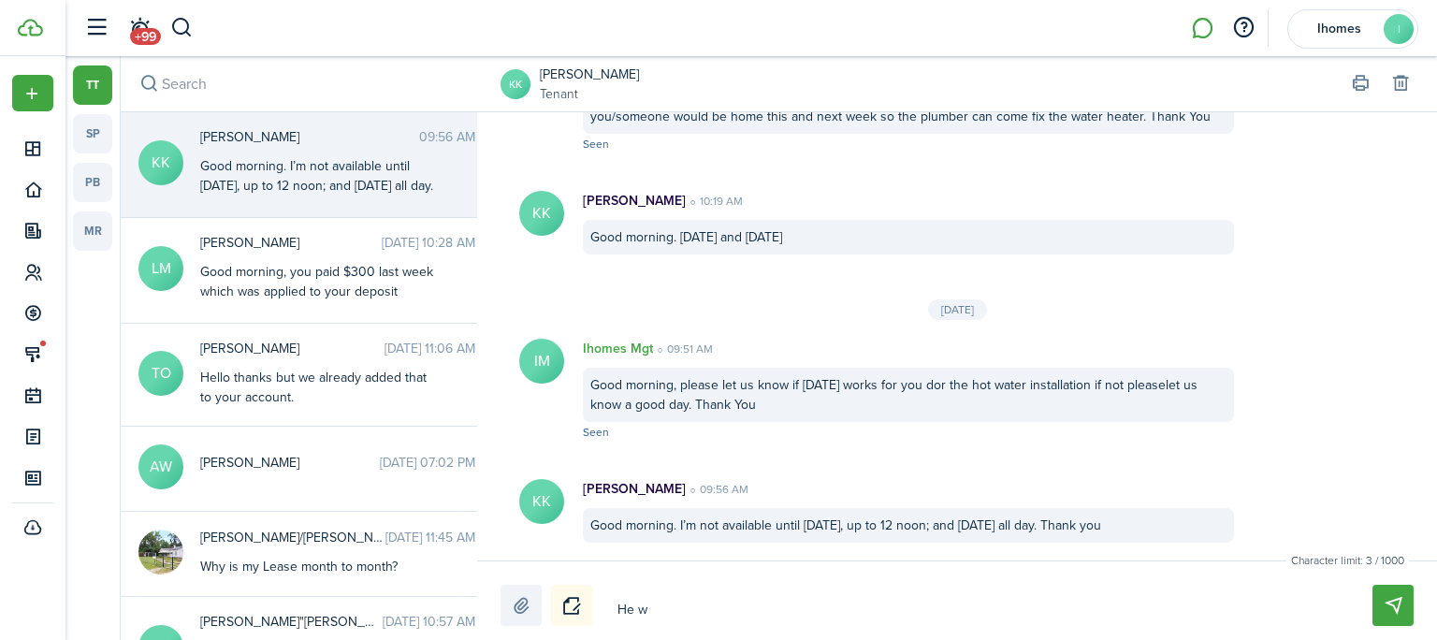
type textarea "He wi"
type textarea "He wil"
type textarea "He will"
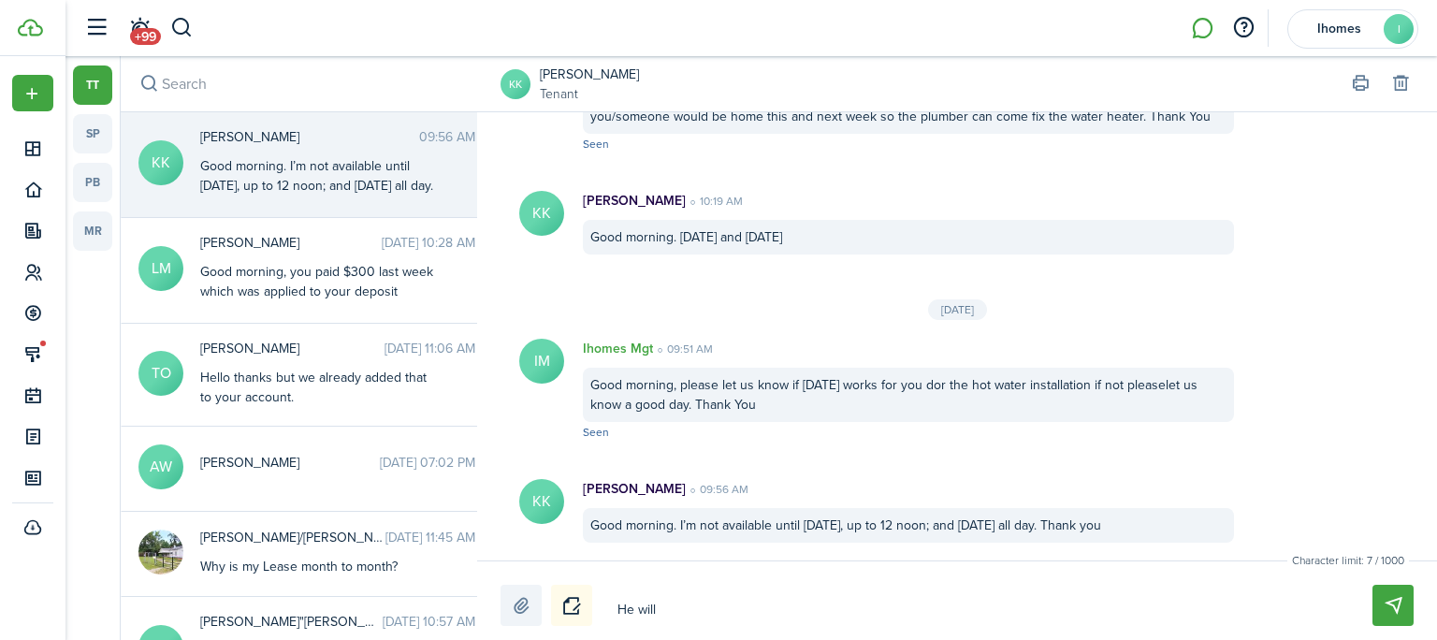
type textarea "He will"
type textarea "He will b"
type textarea "He will be"
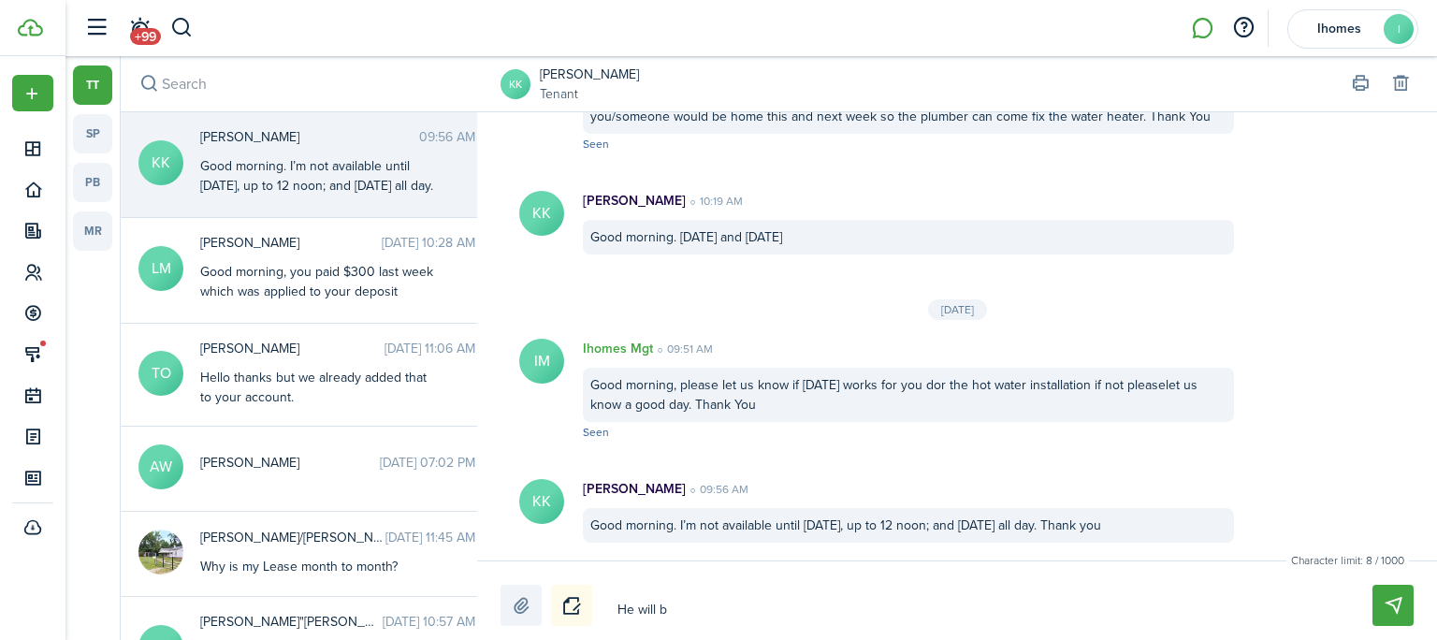
type textarea "He will be"
type textarea "He will be t"
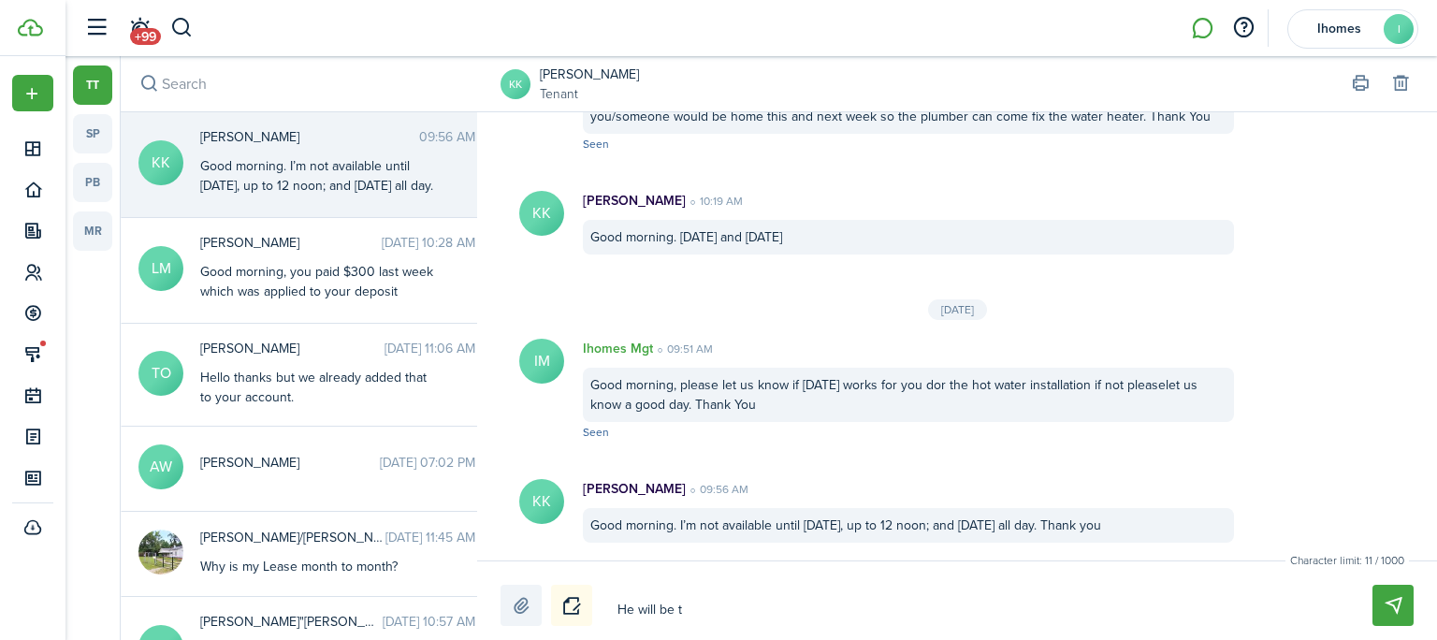
type textarea "He will be th"
type textarea "He will be the"
type textarea "He will be ther"
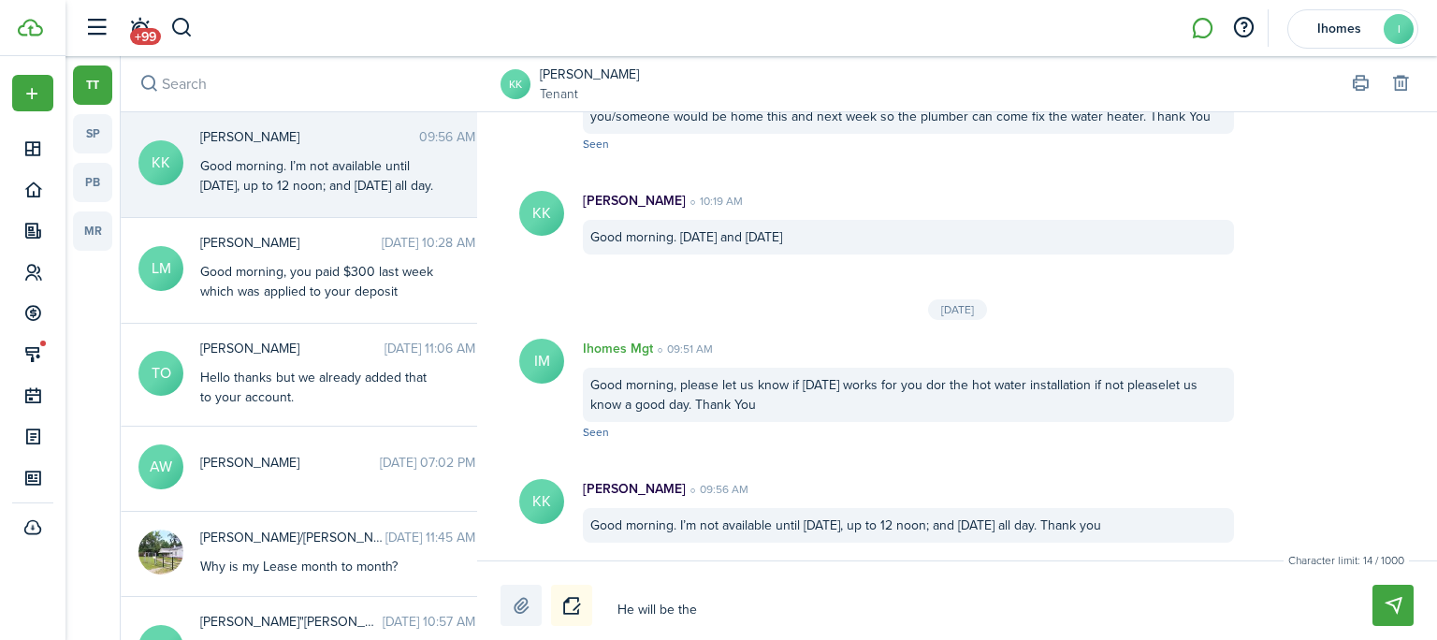
type textarea "He will be ther"
type textarea "He will be there"
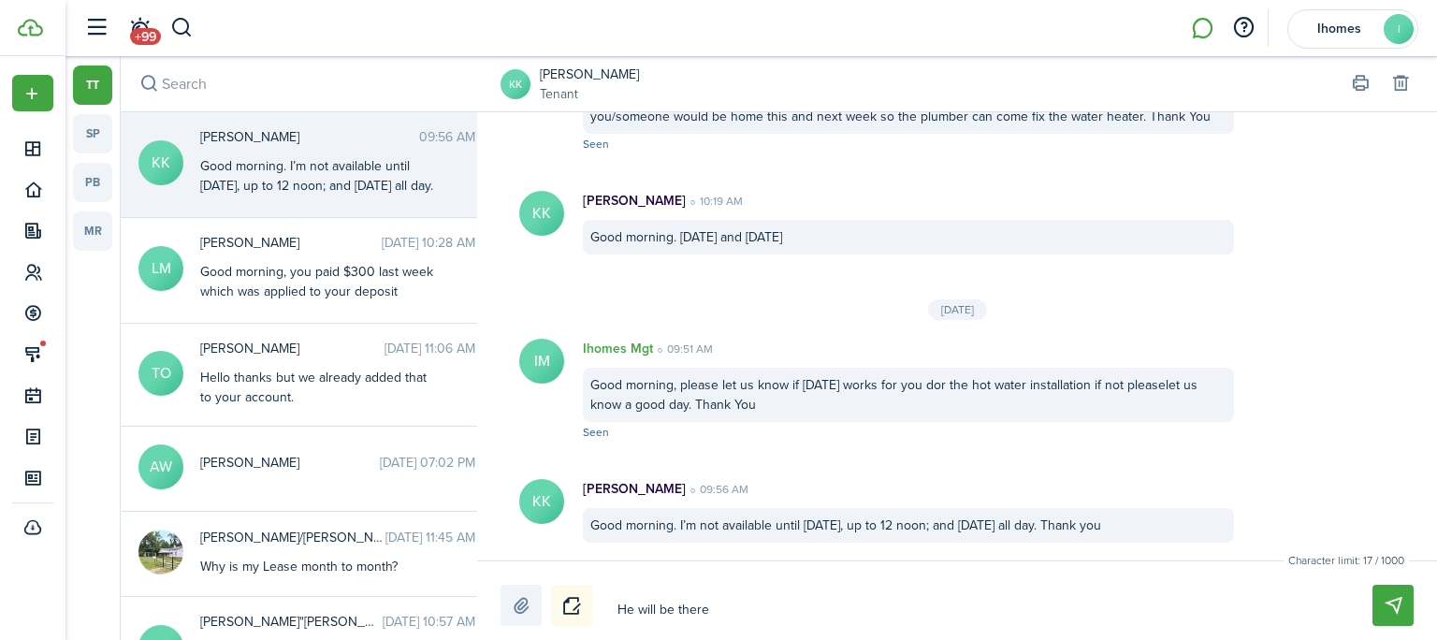
type textarea "He will be there o"
type textarea "He will be there on"
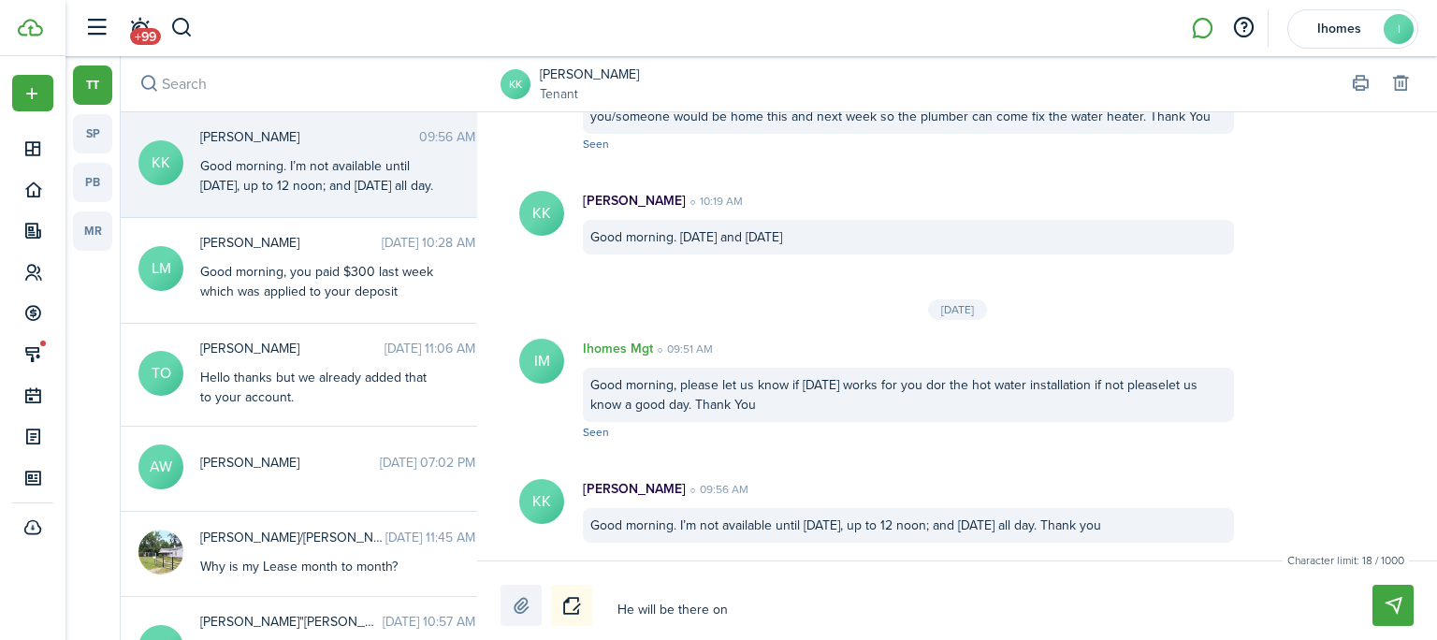
type textarea "He will be there on"
type textarea "He will be there on t"
type textarea "He will be there on th"
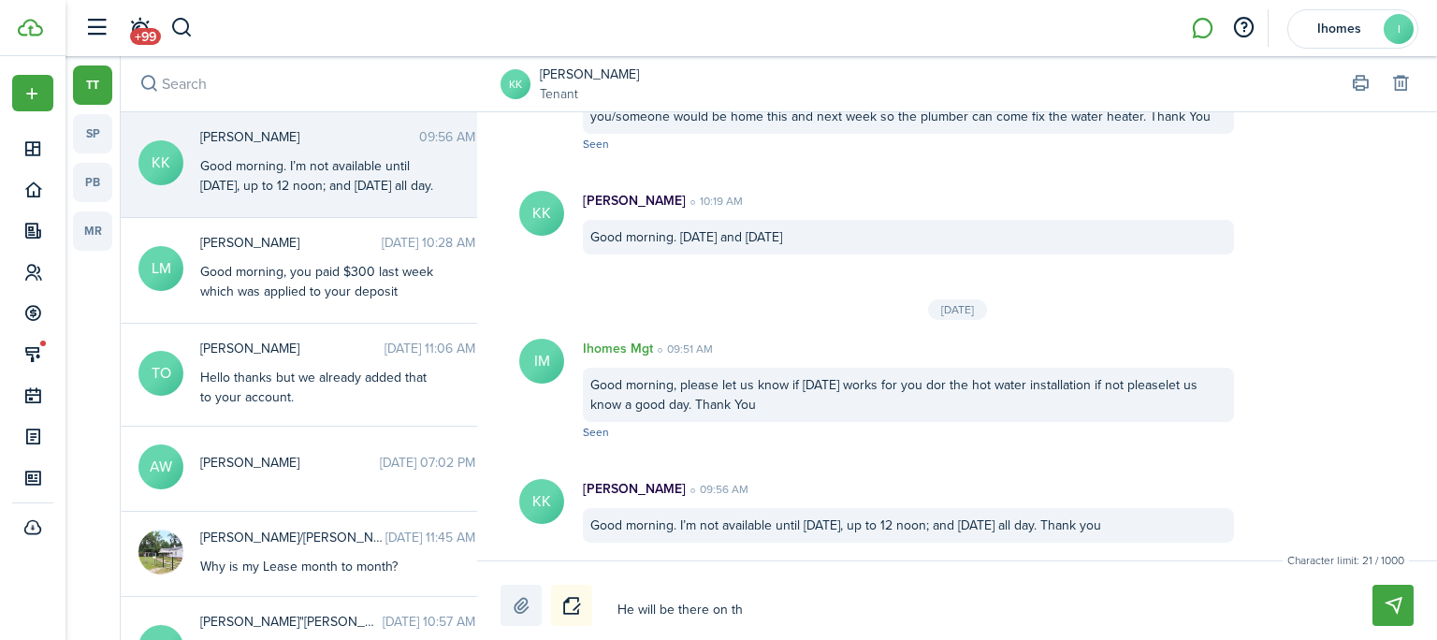
type textarea "He will be there on the"
type textarea "He will be there on the 2"
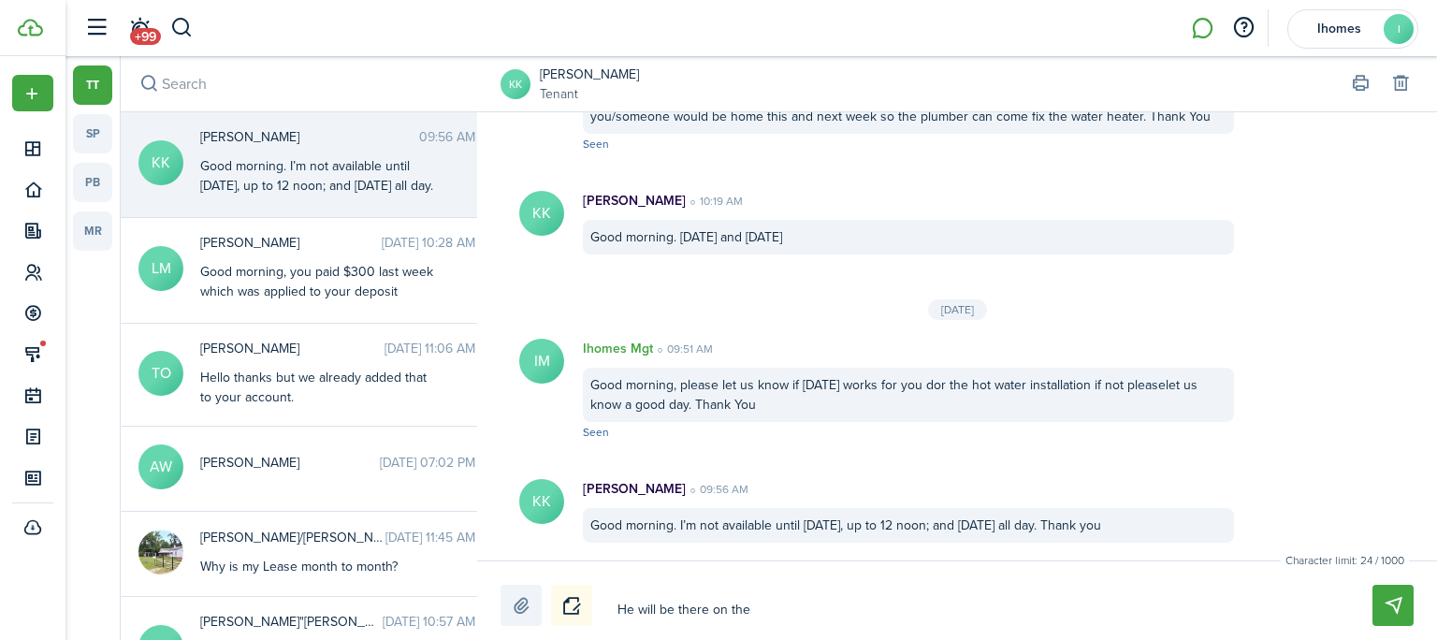
type textarea "He will be there on the 2"
type textarea "He will be there on the 26"
type textarea "He will be there on the 26t"
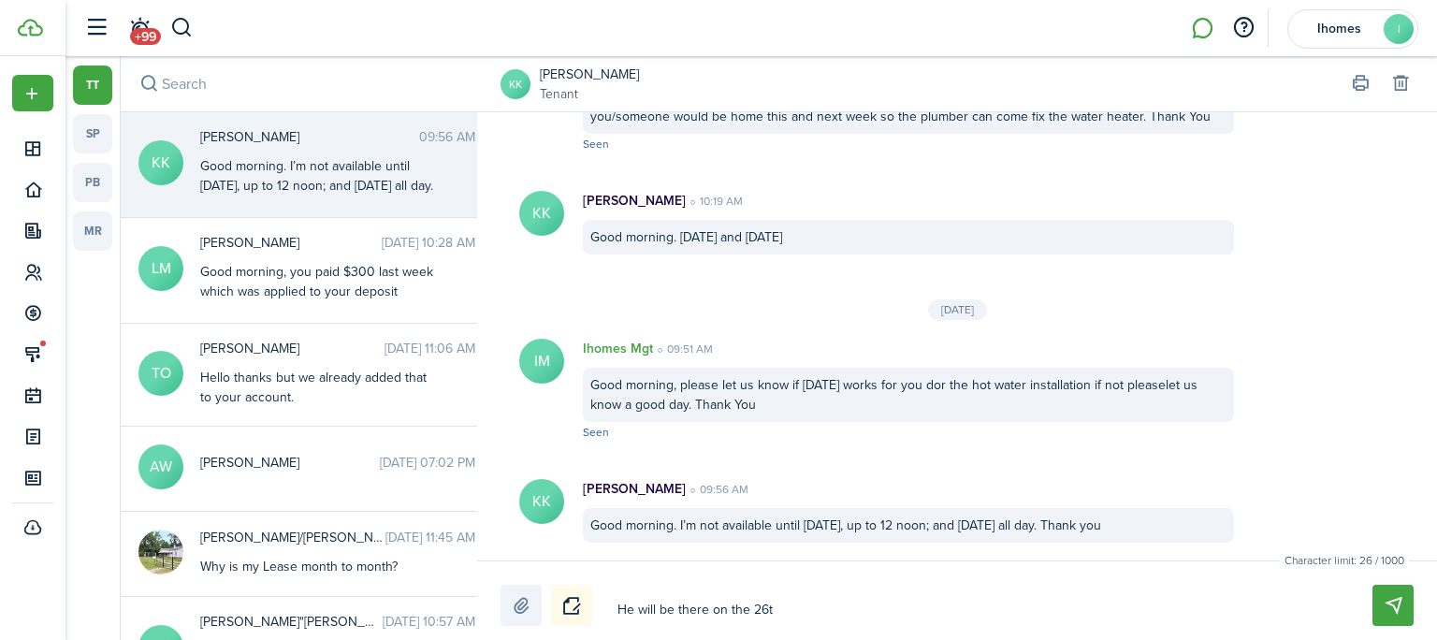
type textarea "He will be there on the 26th"
type textarea "He will be there on the 26th."
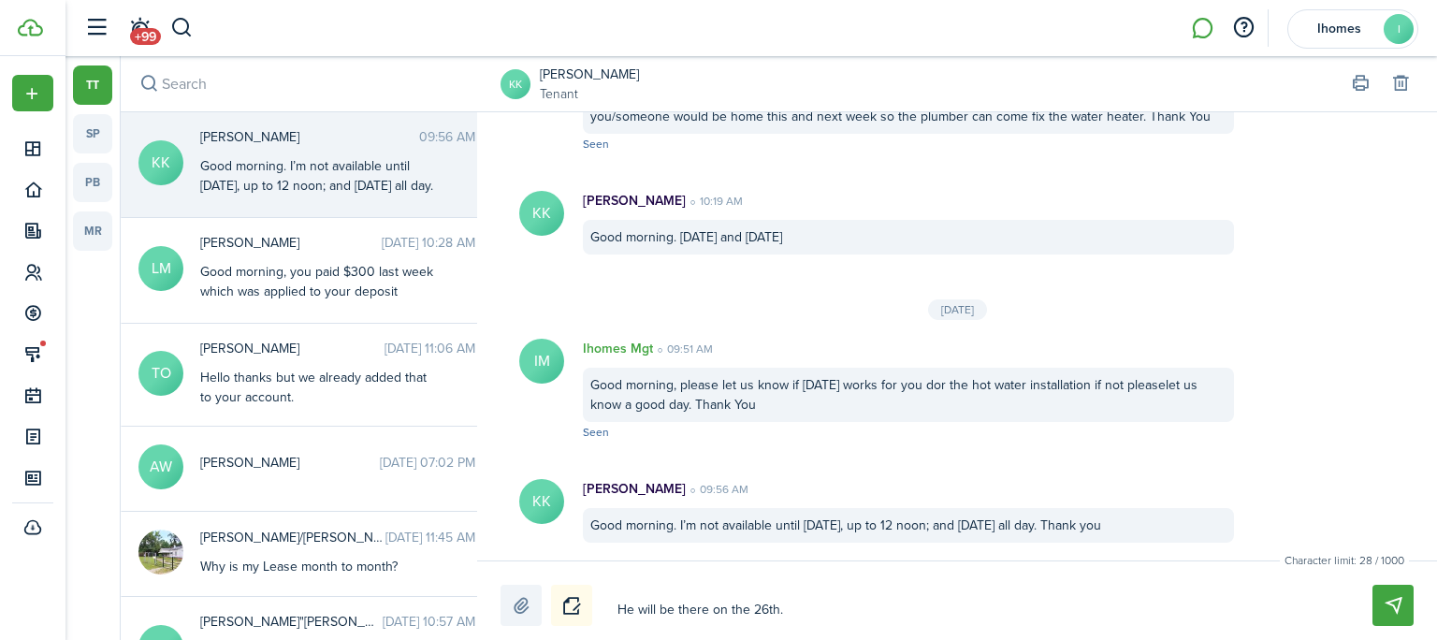
type textarea "He will be there on the 26th."
type textarea "He will be there on the 26th. T"
type textarea "He will be there on the 26th. Th"
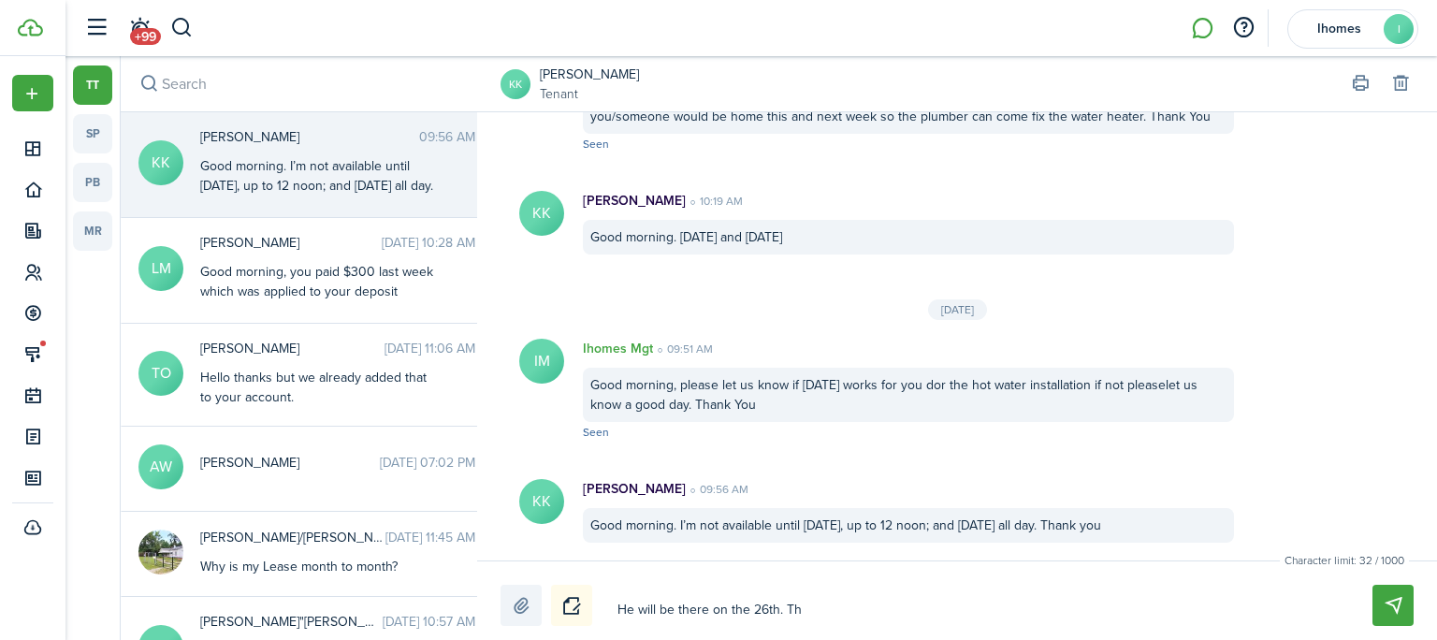
type textarea "He will be there on the 26th. Tha"
type textarea "He will be there on the 26th. Than"
type textarea "He will be there on the 26th. Thank"
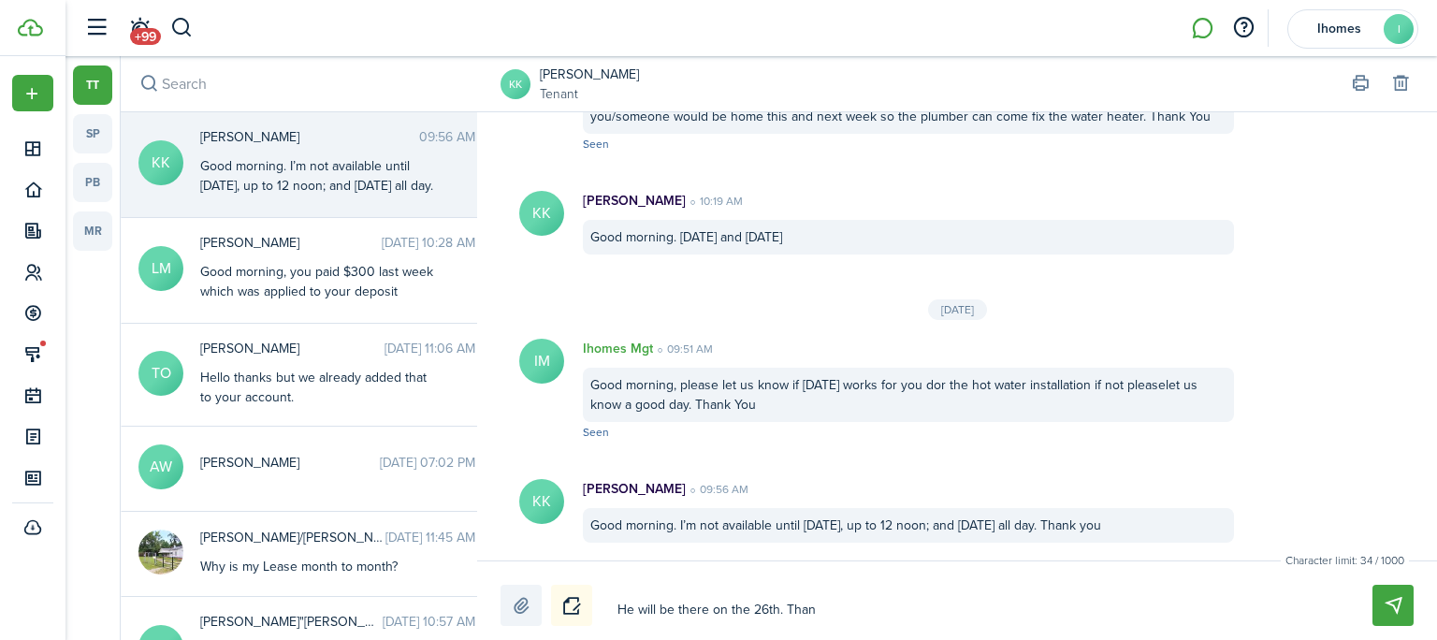
type textarea "He will be there on the 26th. Thank"
type textarea "He will be there on the 26th. Thank Y"
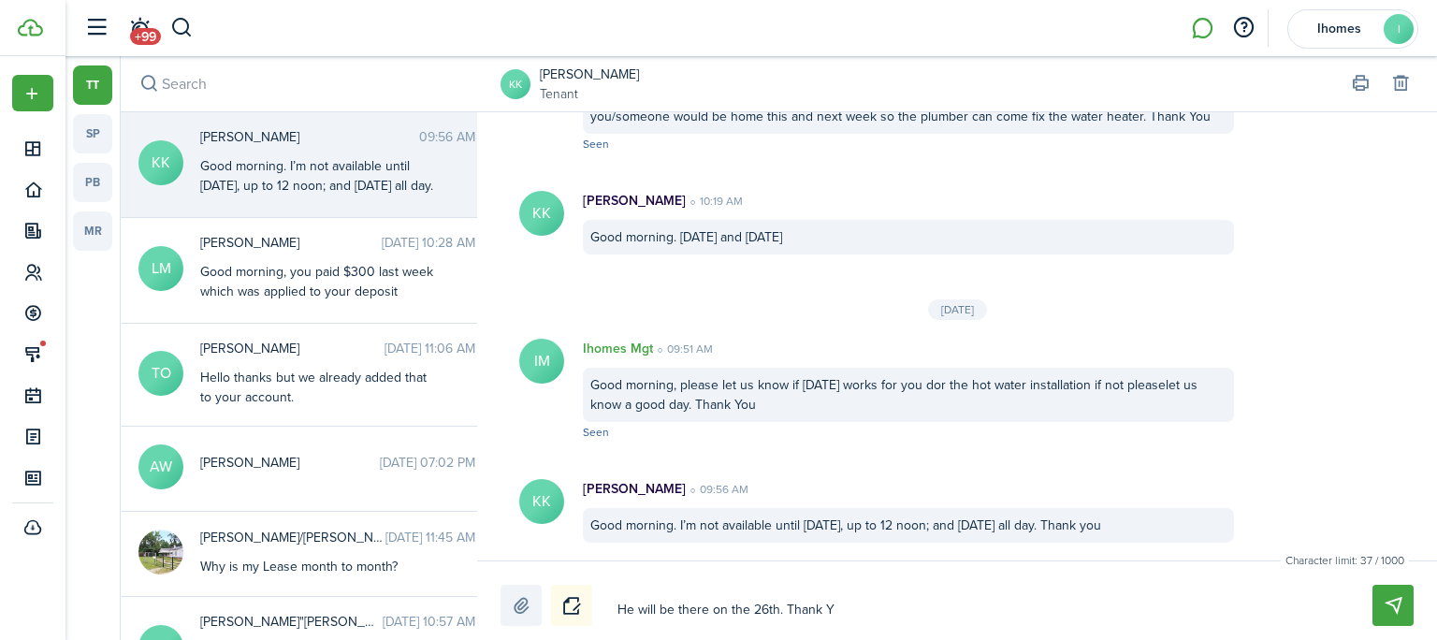
type textarea "He will be there on the 26th. Thank [PERSON_NAME]"
type textarea "He will be there on the 26th. Thank You"
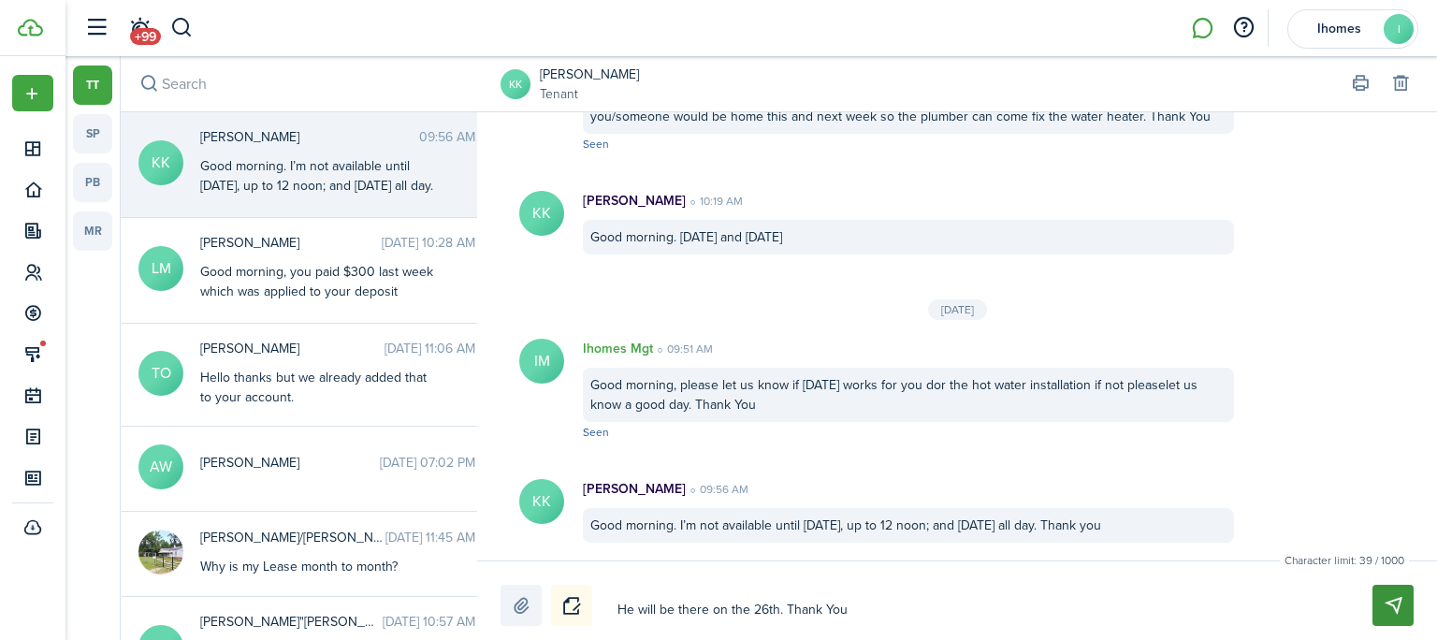
click at [1384, 611] on button "Send" at bounding box center [1393, 605] width 41 height 41
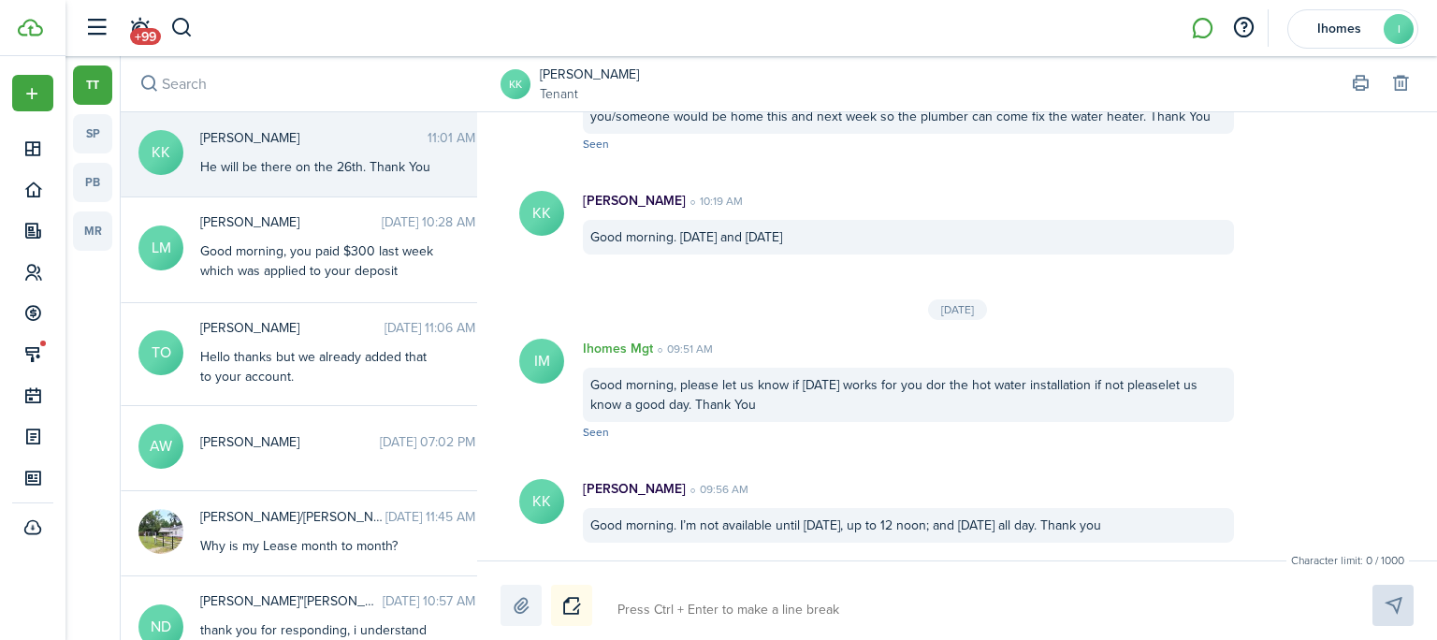
scroll to position [2866, 0]
